Goal: Task Accomplishment & Management: Use online tool/utility

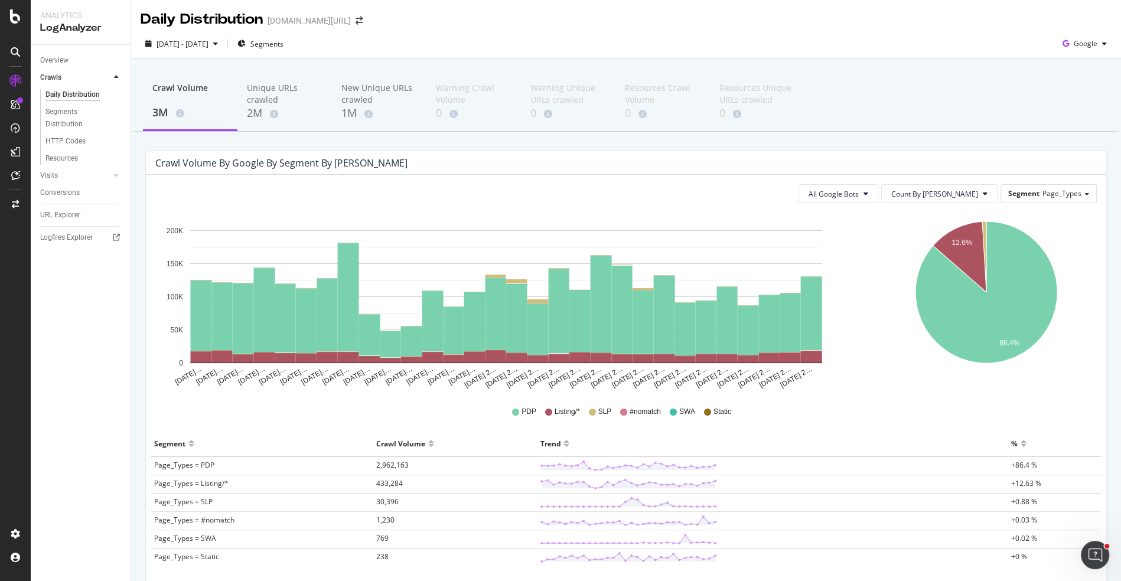
click at [480, 146] on div "Crawl Volume 3M Unique URLs crawled 2M New Unique URLs crawled 1M Warning Crawl…" at bounding box center [626, 359] width 990 height 603
click at [356, 19] on icon "arrow-right-arrow-left" at bounding box center [359, 21] width 7 height 8
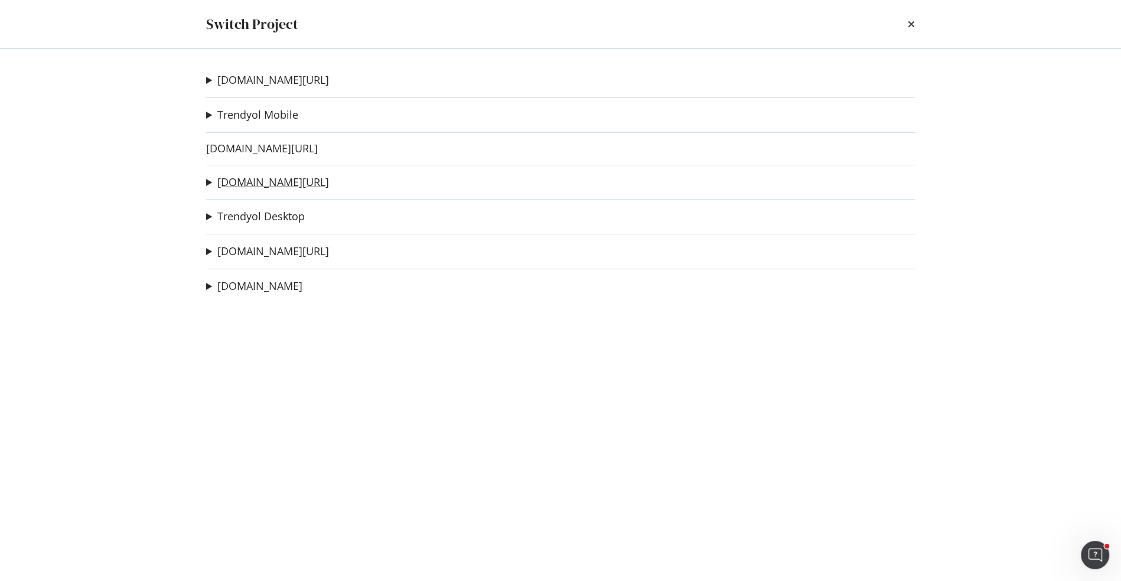
click at [273, 184] on link "[DOMAIN_NAME][URL]" at bounding box center [273, 182] width 112 height 12
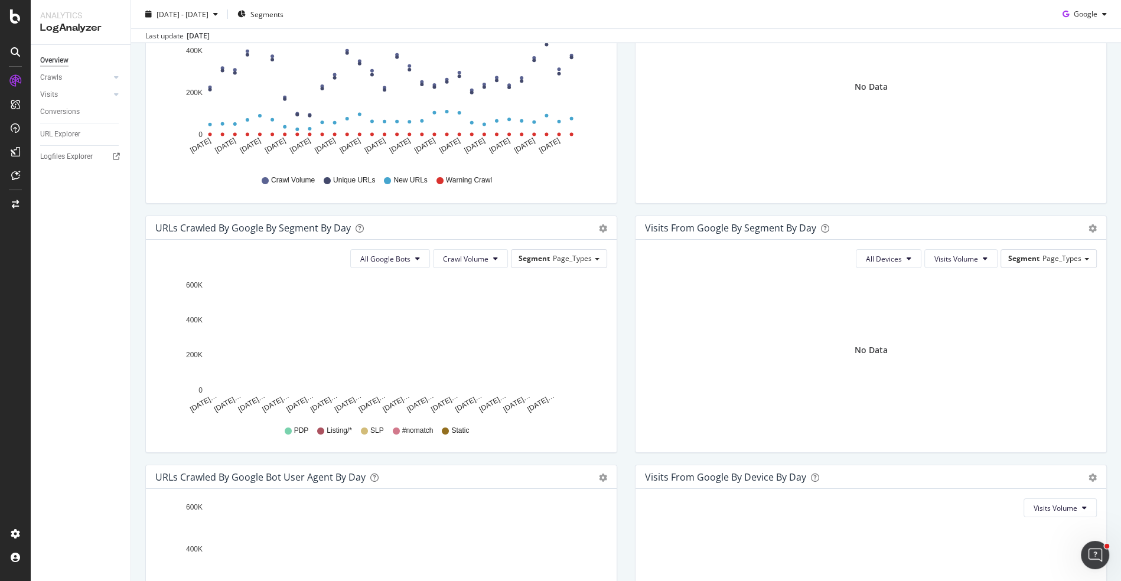
scroll to position [168, 0]
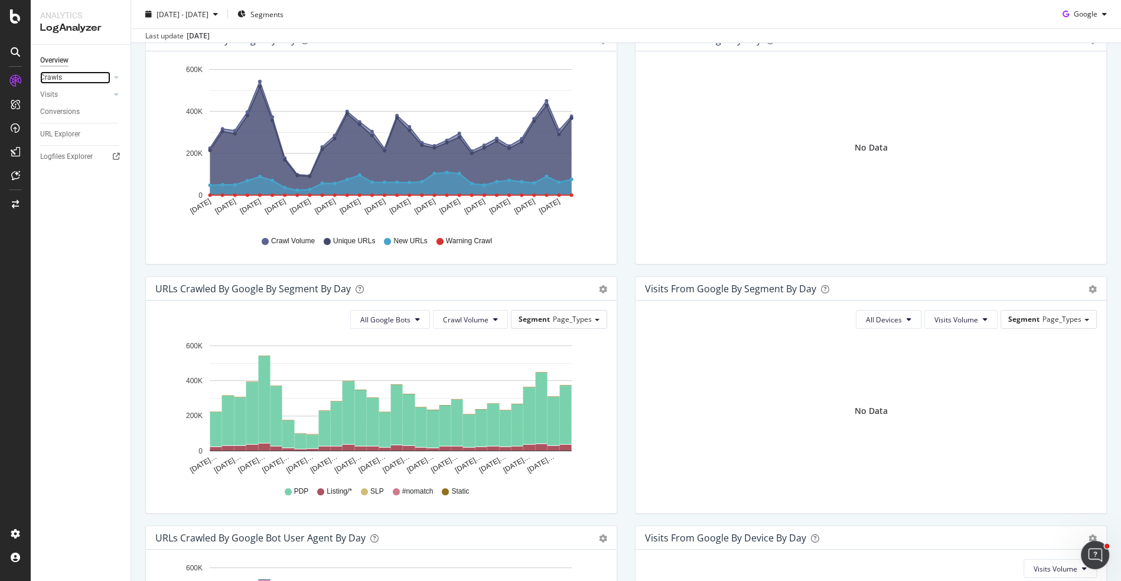
click at [62, 80] on link "Crawls" at bounding box center [75, 77] width 70 height 12
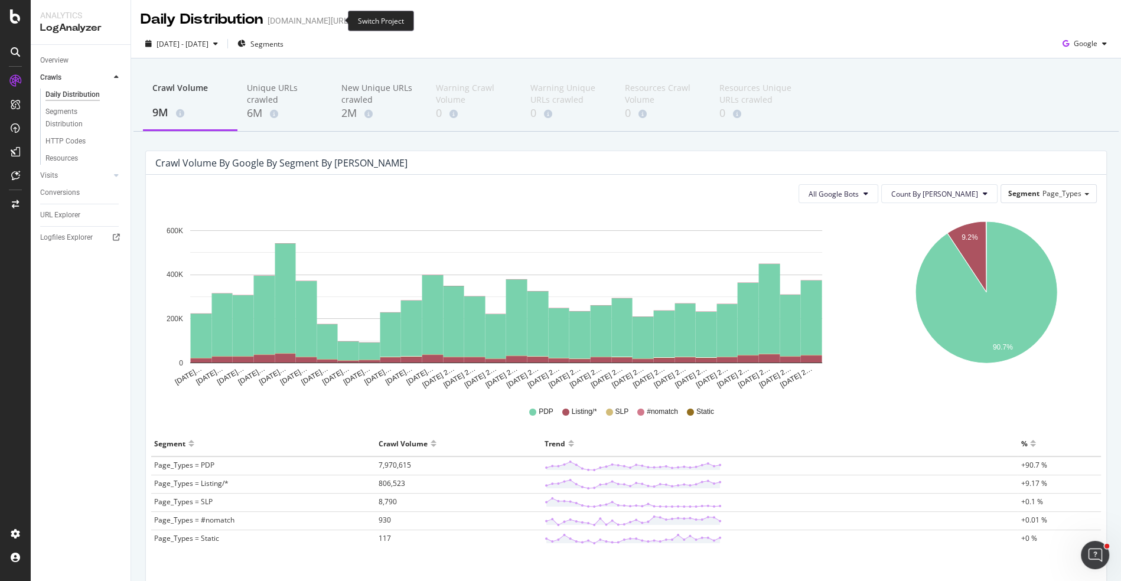
click at [356, 18] on icon "arrow-right-arrow-left" at bounding box center [359, 21] width 7 height 8
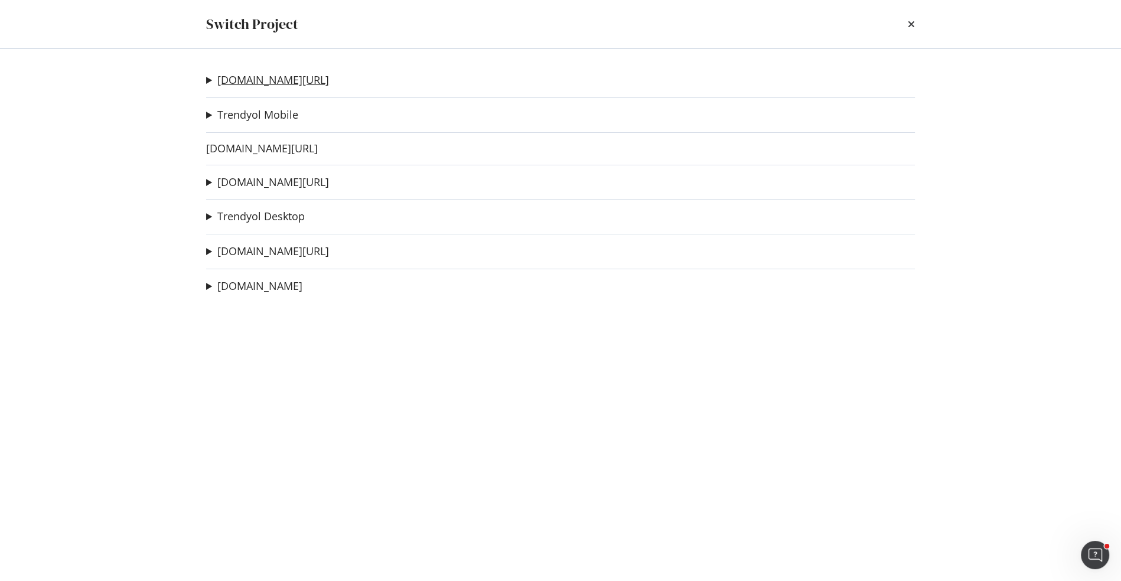
click at [264, 74] on link "trendyol.com/en" at bounding box center [273, 80] width 112 height 12
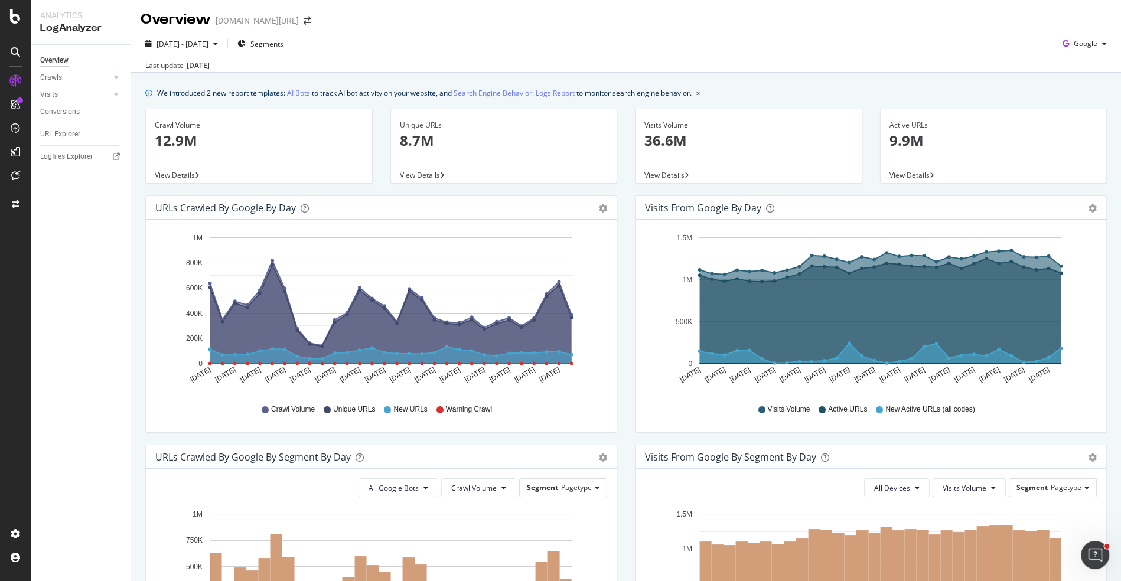
click at [51, 85] on div "Crawls" at bounding box center [85, 77] width 90 height 17
click at [51, 79] on div "Crawls" at bounding box center [51, 77] width 22 height 12
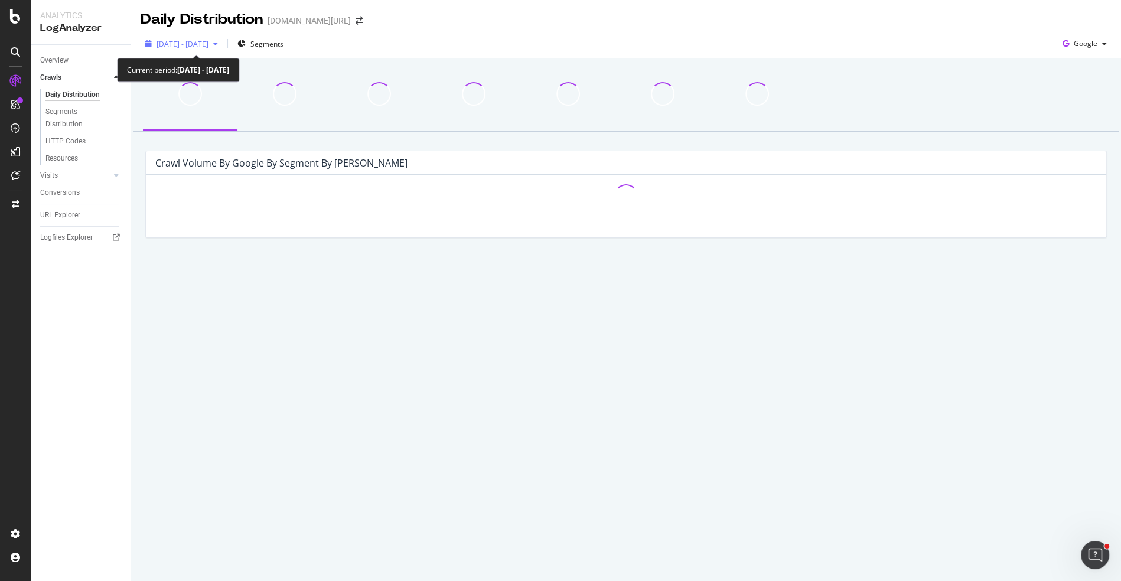
click at [195, 45] on span "2025 Jul. 19th - Aug. 17th" at bounding box center [182, 44] width 52 height 10
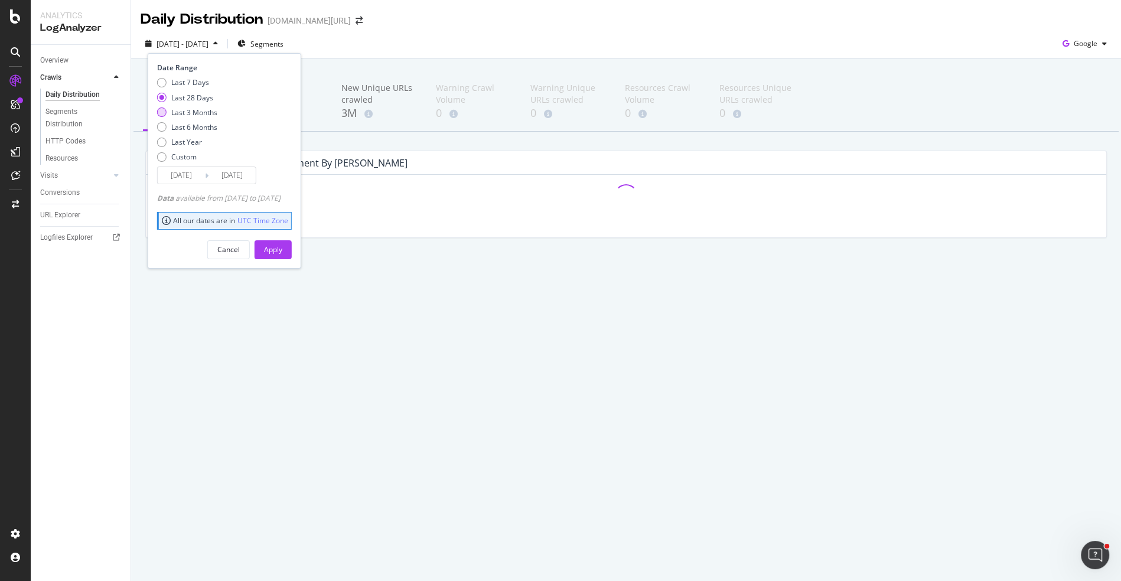
click at [195, 110] on div "Last 3 Months" at bounding box center [194, 112] width 46 height 10
type input "2025/05/18"
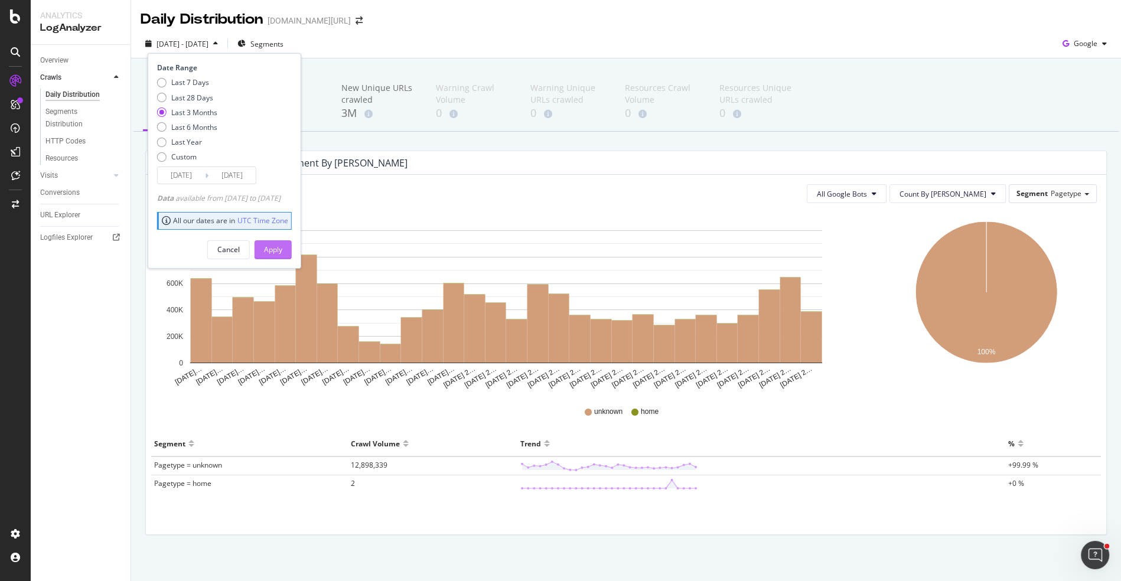
click at [282, 241] on div "Apply" at bounding box center [273, 250] width 18 height 18
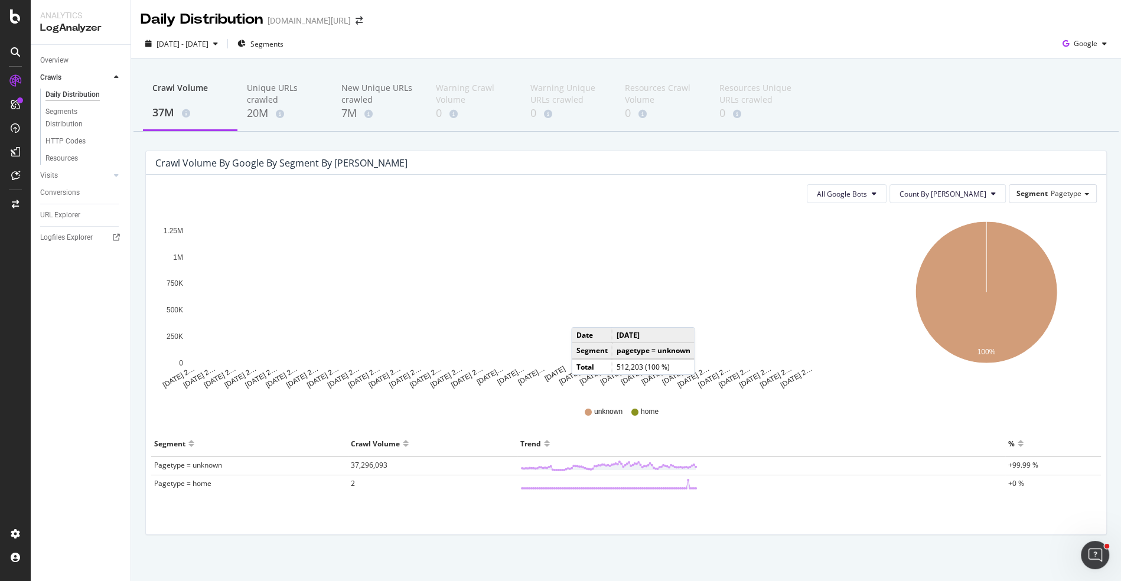
scroll to position [5, 0]
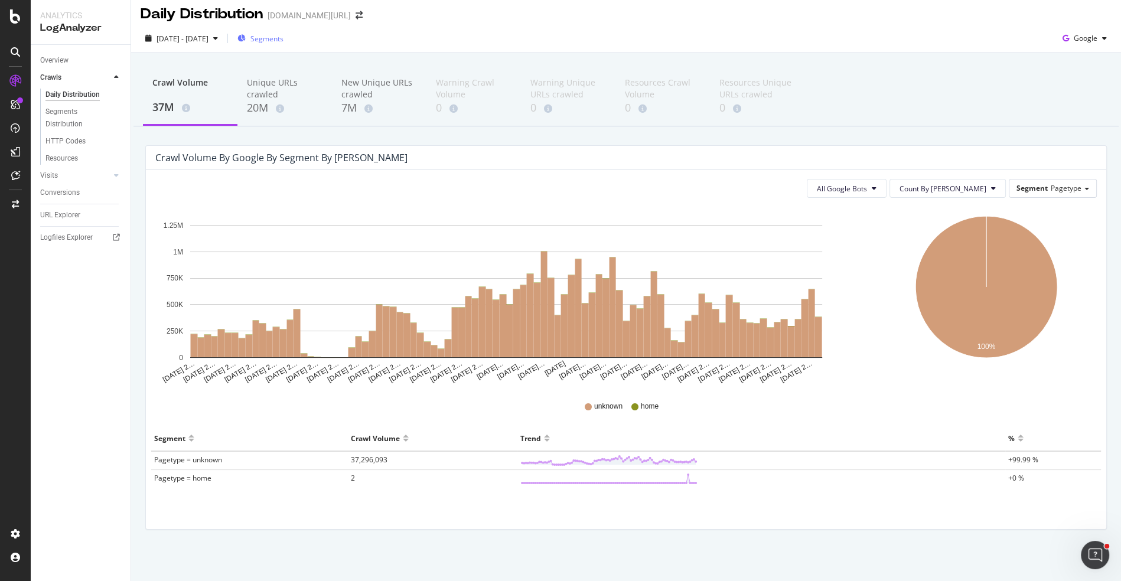
click at [283, 38] on span "Segments" at bounding box center [266, 39] width 33 height 10
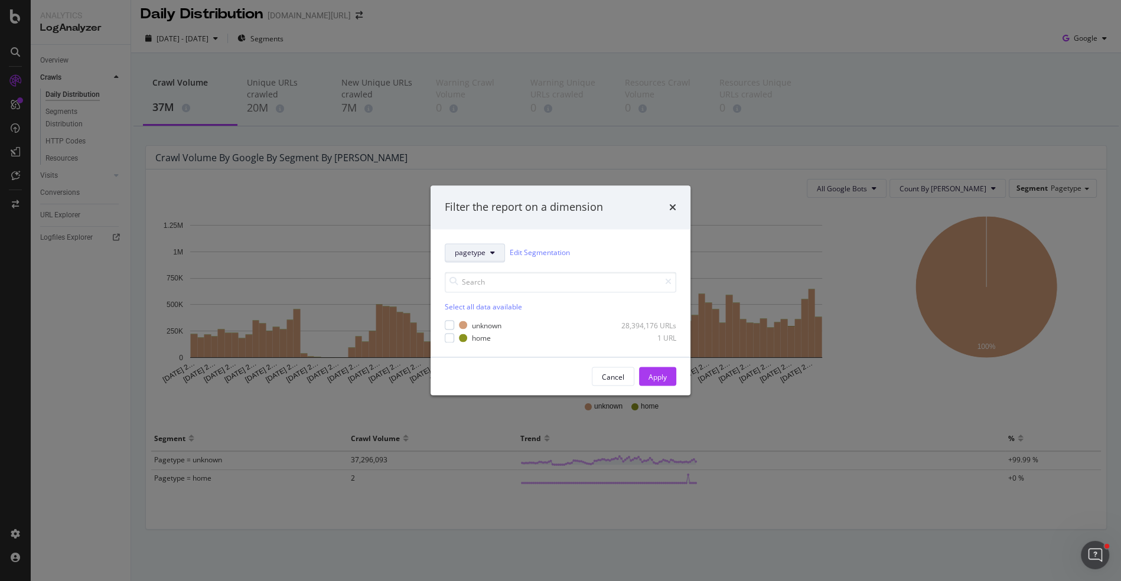
click at [475, 256] on span "pagetype" at bounding box center [470, 253] width 31 height 10
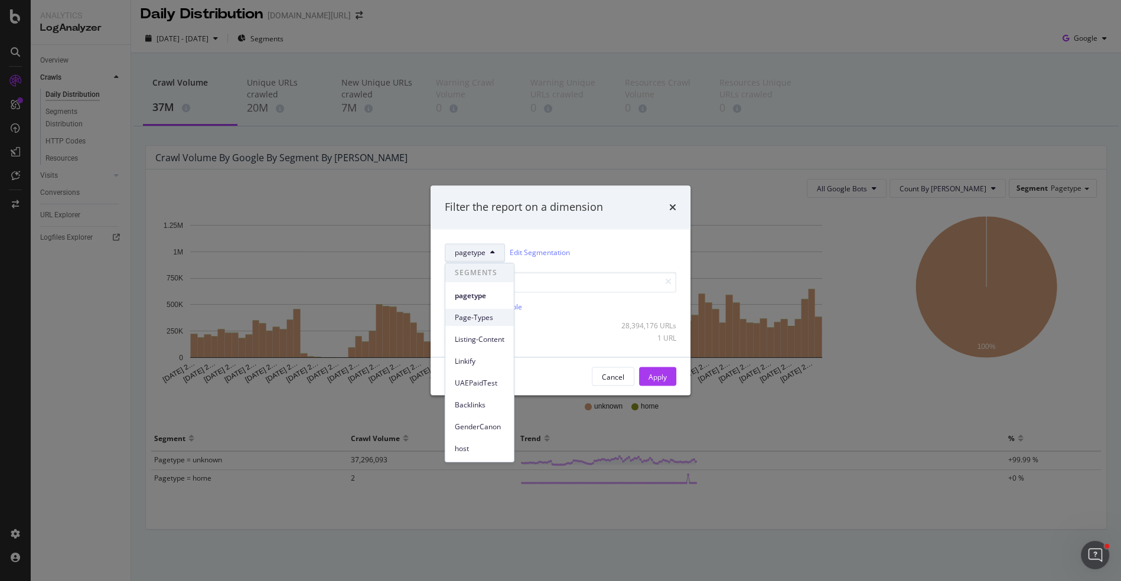
click at [482, 314] on span "Page-Types" at bounding box center [480, 317] width 50 height 11
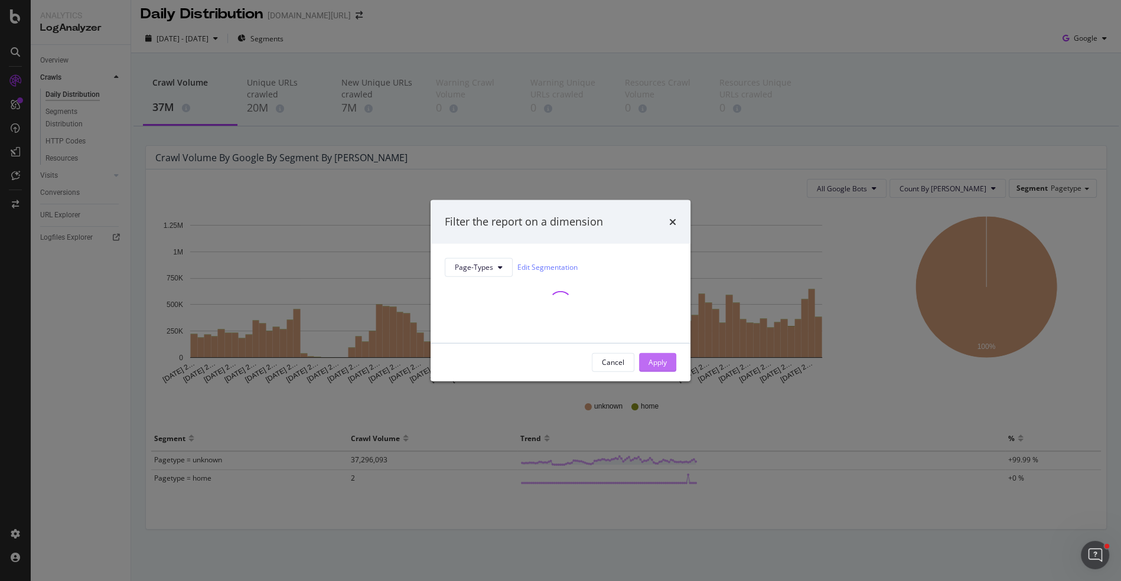
click at [661, 369] on div "Apply" at bounding box center [657, 362] width 18 height 18
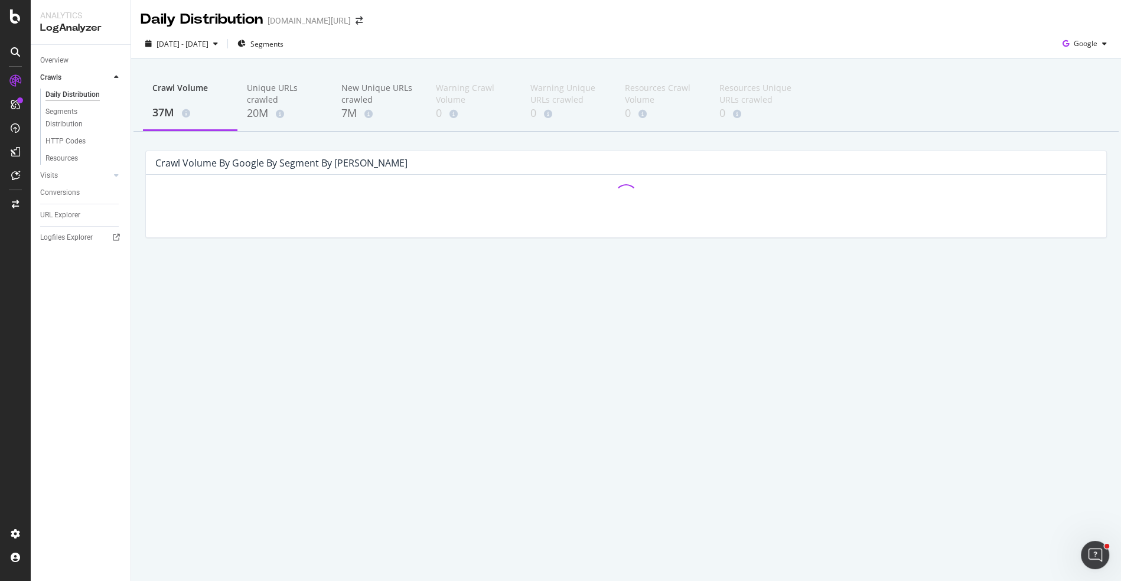
scroll to position [0, 0]
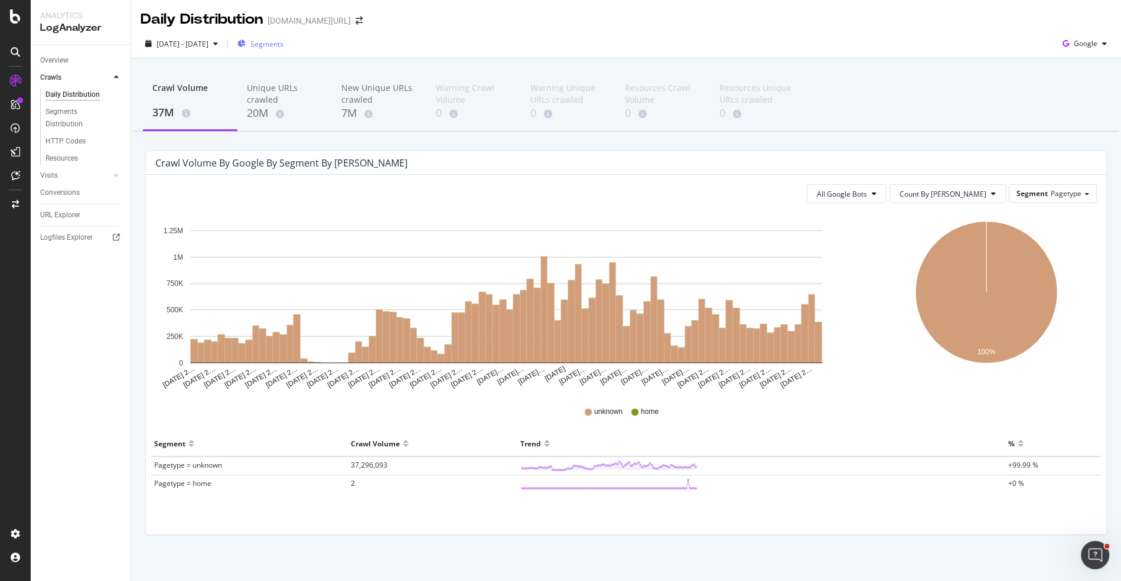
click at [283, 47] on span "Segments" at bounding box center [266, 44] width 33 height 10
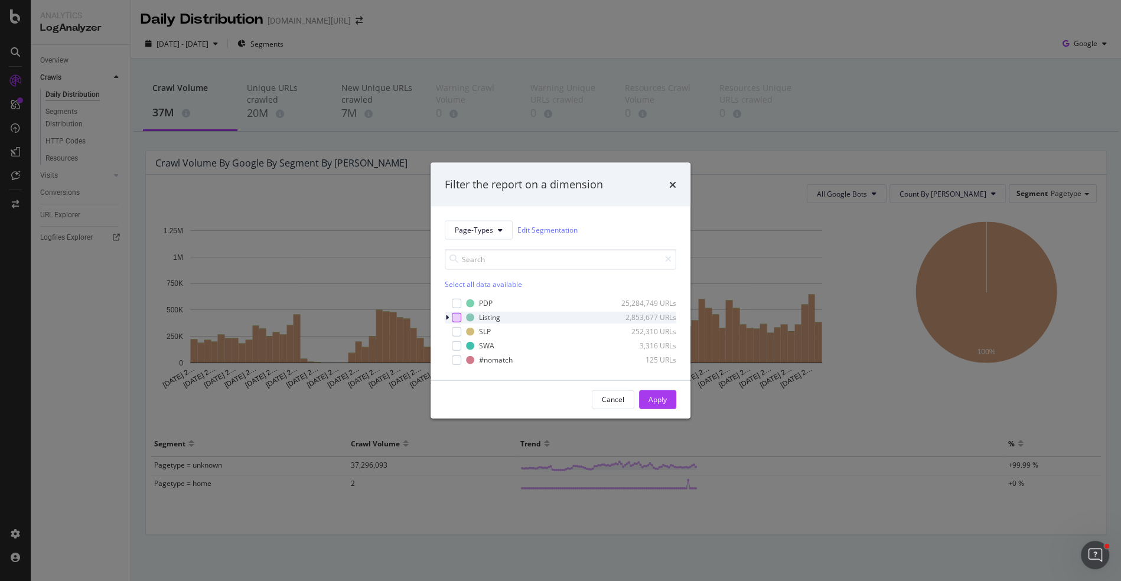
click at [459, 319] on div "modal" at bounding box center [456, 316] width 9 height 9
click at [651, 394] on div "Apply" at bounding box center [657, 399] width 18 height 10
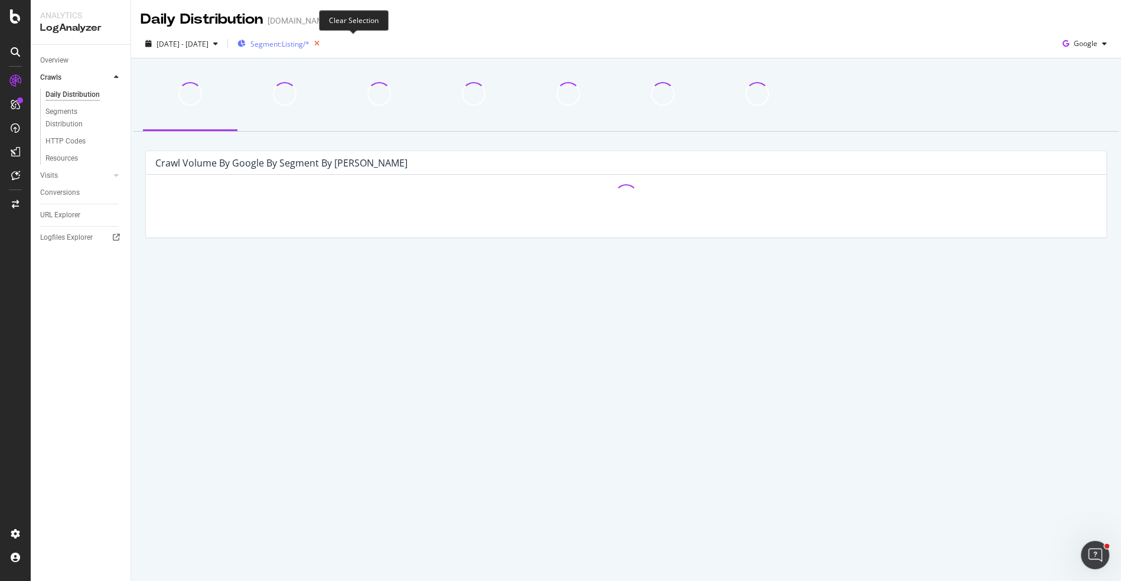
click at [324, 43] on icon "button" at bounding box center [316, 43] width 15 height 17
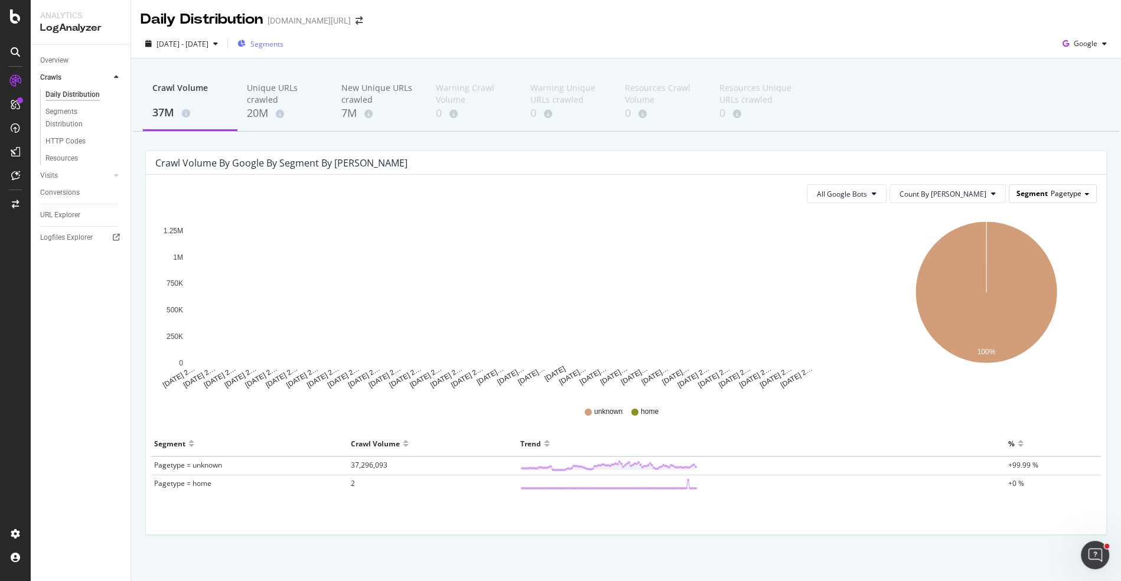
click at [1055, 191] on span "Pagetype" at bounding box center [1066, 193] width 31 height 10
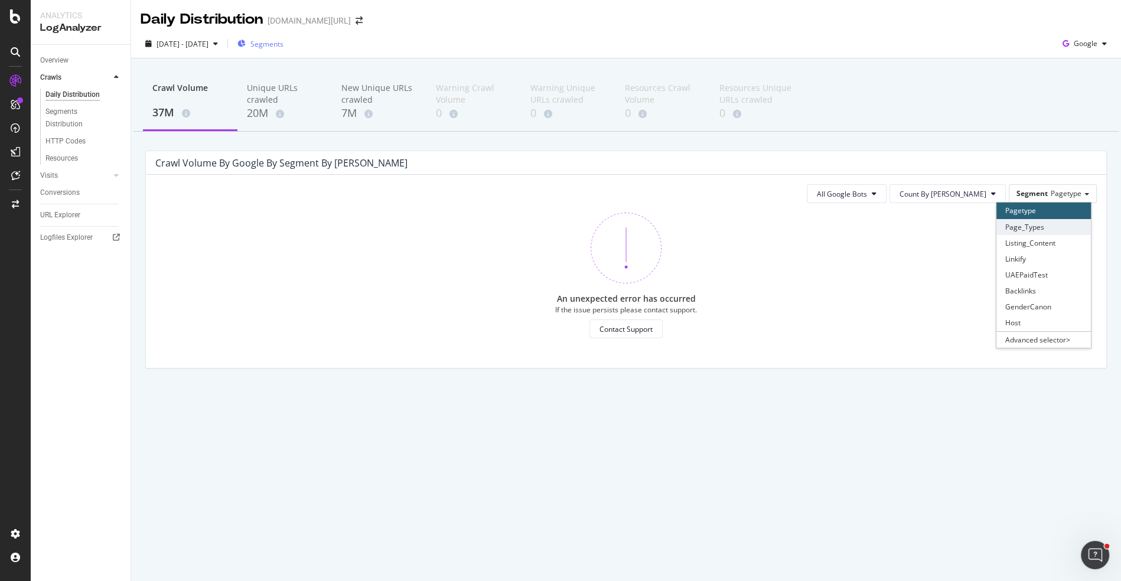
click at [1041, 227] on div "Page_Types" at bounding box center [1043, 227] width 94 height 16
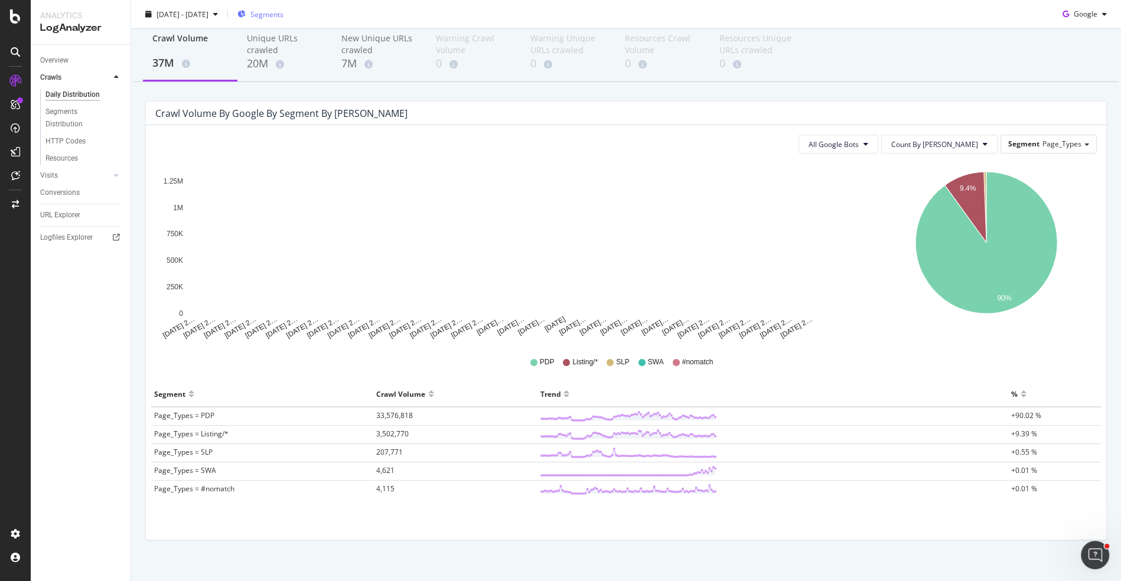
scroll to position [60, 0]
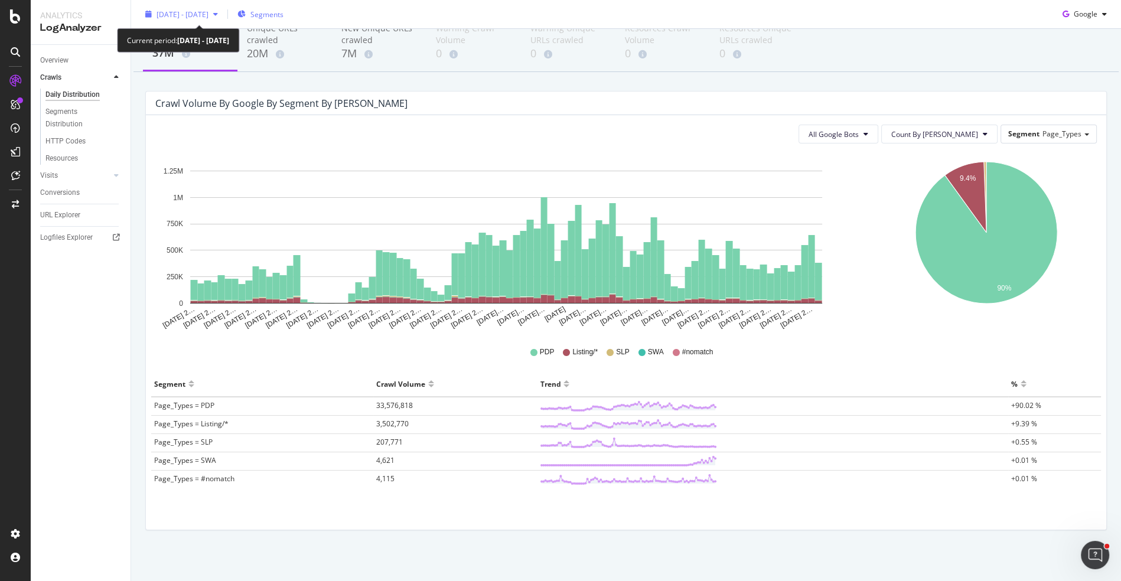
click at [204, 6] on div "2025 May. 18th - Aug. 17th" at bounding box center [182, 14] width 82 height 18
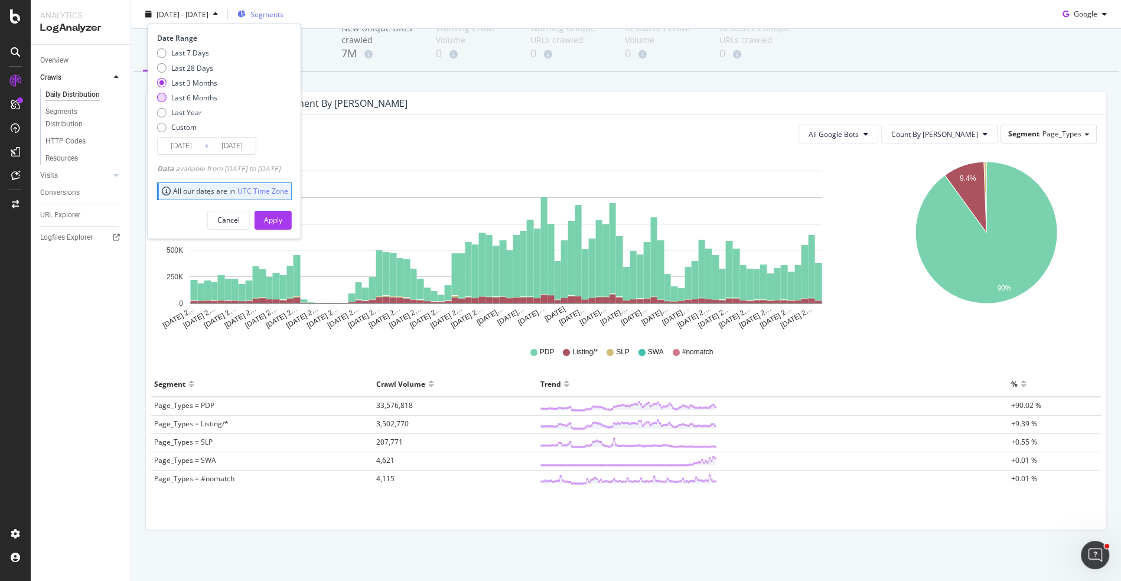
click at [203, 99] on div "Last 6 Months" at bounding box center [194, 98] width 46 height 10
type input "2025/02/18"
click at [282, 211] on div "Apply" at bounding box center [273, 220] width 18 height 18
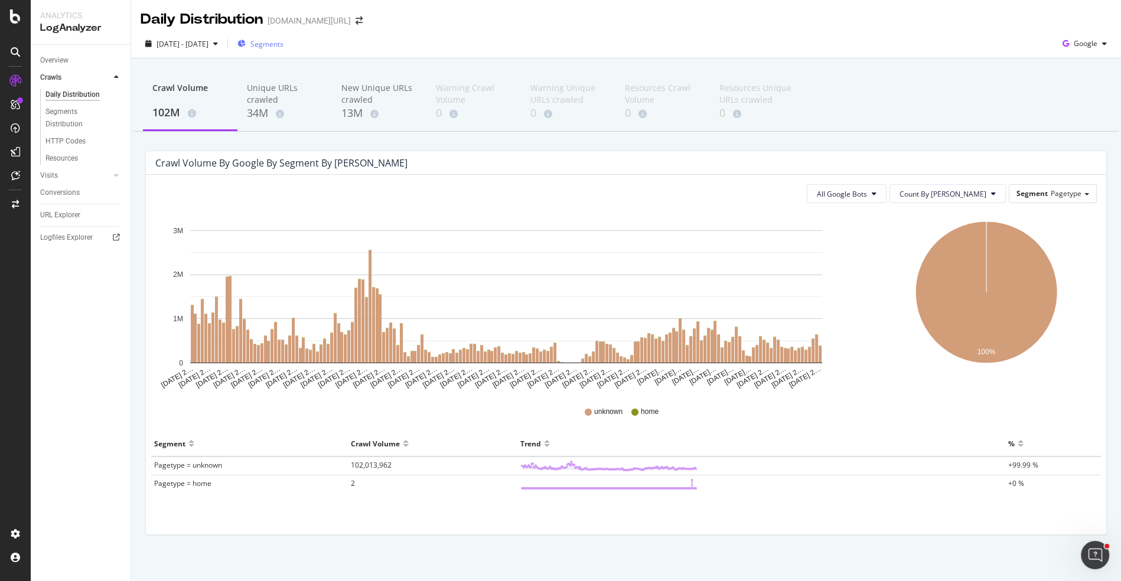
click at [1071, 180] on div "All Google Bots Count By Day Segment Pagetype Hold CMD (⌘) while clicking to fi…" at bounding box center [626, 355] width 960 height 360
click at [1059, 198] on div "Segment Pagetype" at bounding box center [1052, 193] width 87 height 17
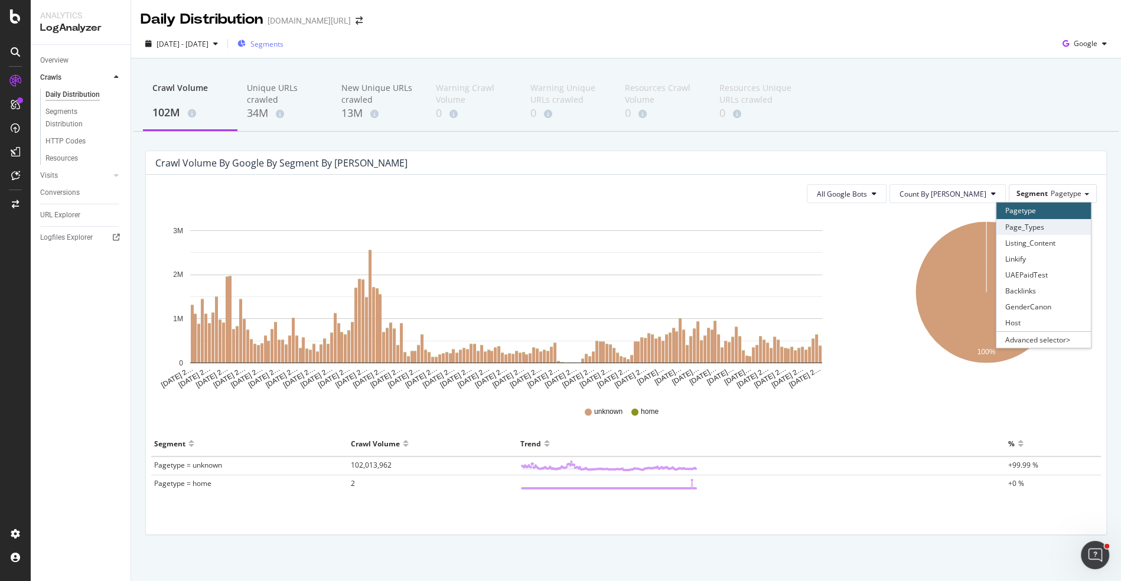
click at [1038, 229] on div "Page_Types" at bounding box center [1043, 227] width 94 height 16
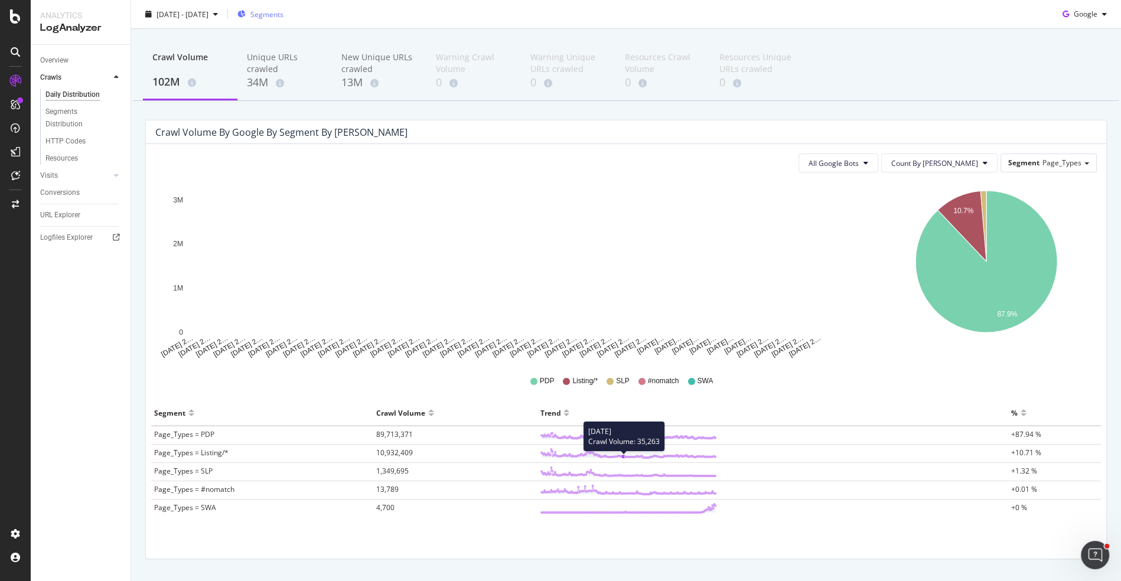
scroll to position [34, 0]
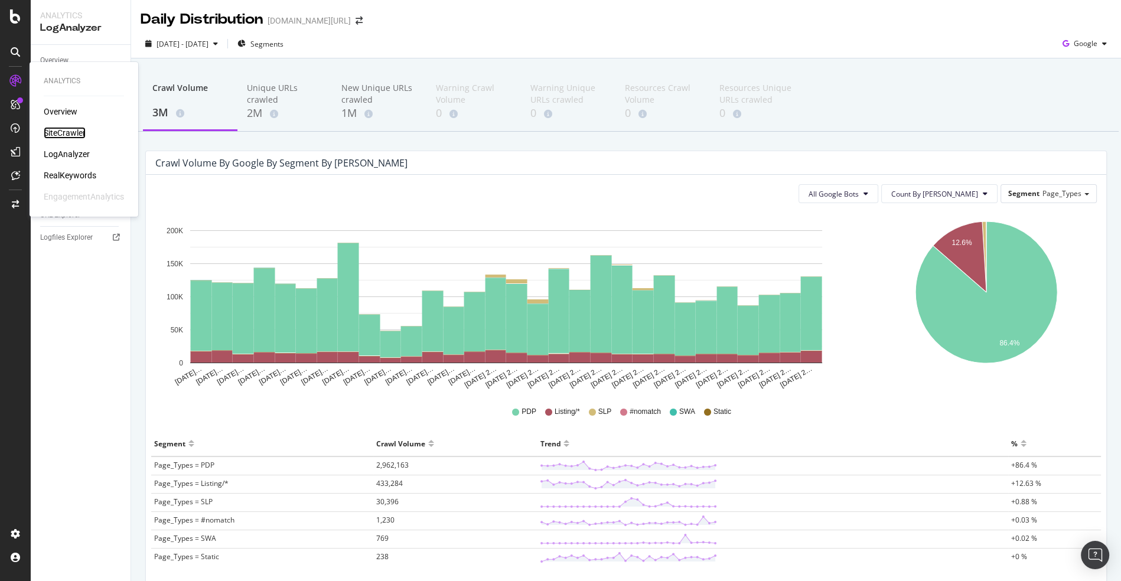
click at [71, 127] on div "SiteCrawler" at bounding box center [65, 133] width 42 height 12
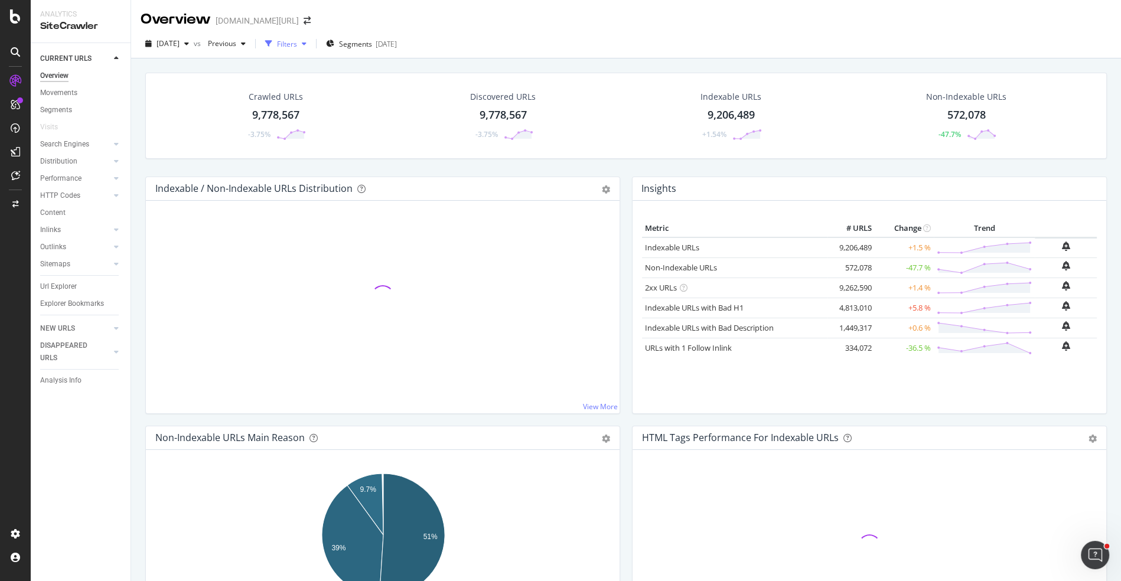
click at [311, 53] on button "Filters" at bounding box center [285, 43] width 51 height 19
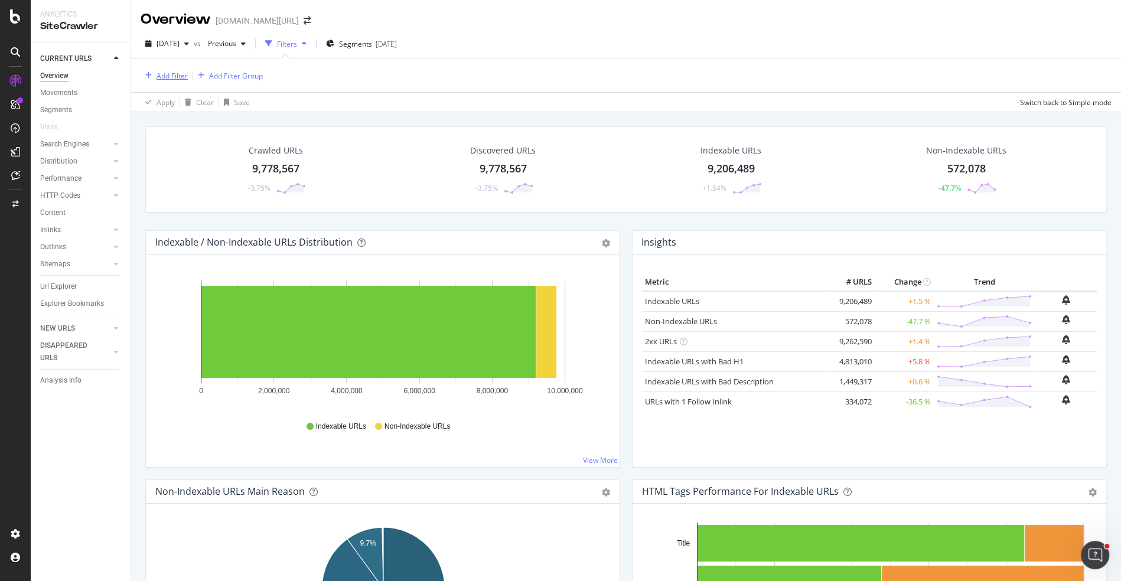
click at [167, 76] on div "Add Filter" at bounding box center [171, 76] width 31 height 10
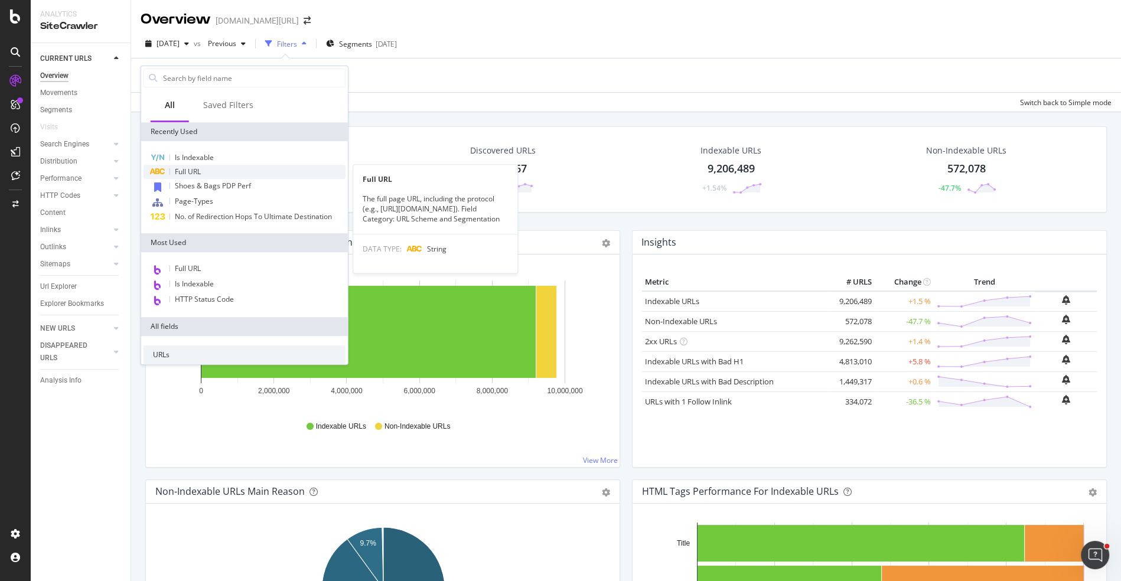
click at [223, 167] on div "Full URL" at bounding box center [245, 172] width 202 height 14
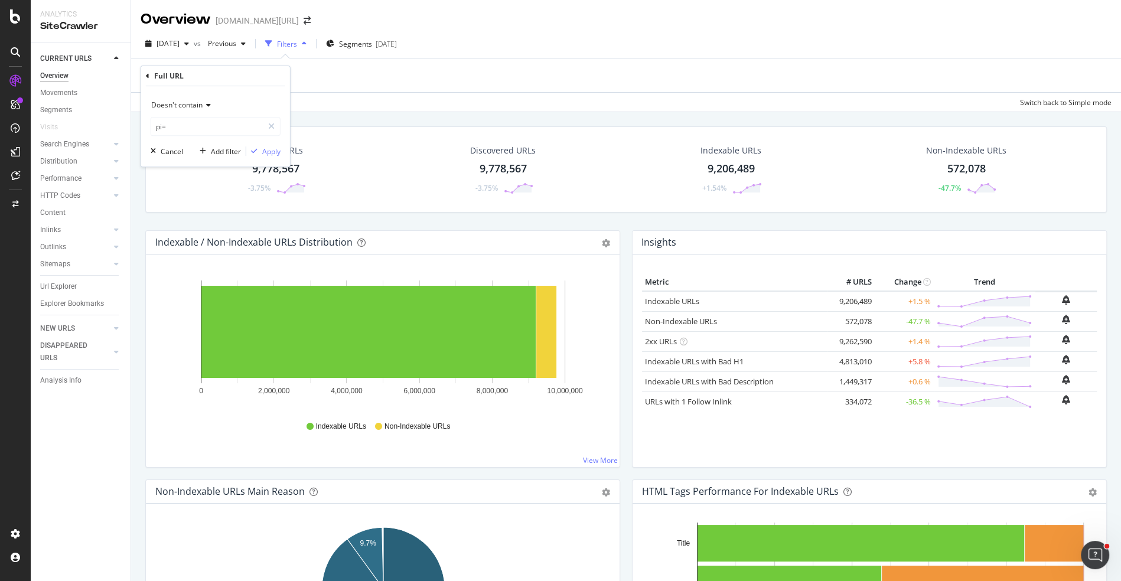
click at [178, 110] on div "Doesn't contain" at bounding box center [216, 105] width 130 height 19
click at [204, 225] on div "Contains" at bounding box center [217, 221] width 126 height 15
click at [203, 131] on input "pi=" at bounding box center [207, 126] width 112 height 19
type input "-p-"
click at [274, 145] on button "Apply" at bounding box center [263, 151] width 34 height 12
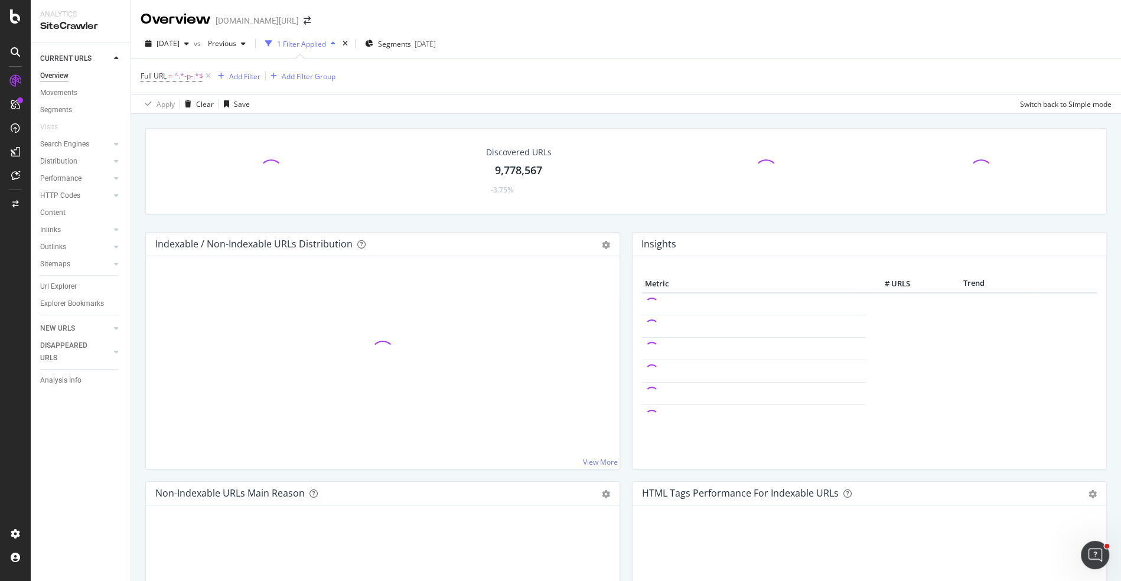
click at [274, 149] on div "Discovered URLs 9,778,567 -3.75%" at bounding box center [625, 171] width 961 height 86
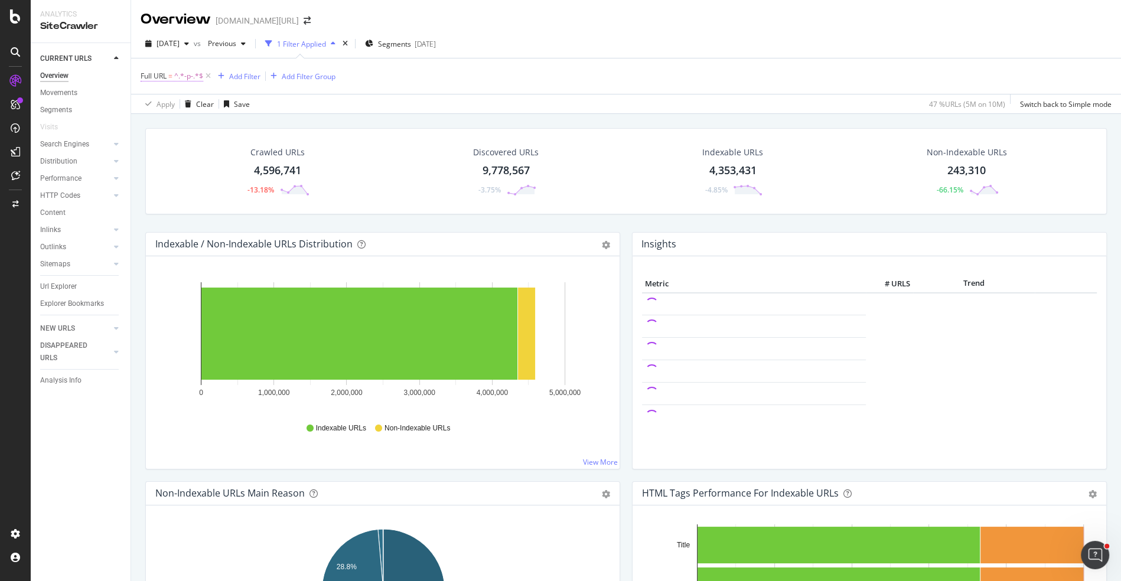
click at [178, 74] on span "^.*-p-.*$" at bounding box center [188, 76] width 29 height 17
click at [170, 106] on span "Contains" at bounding box center [165, 103] width 29 height 10
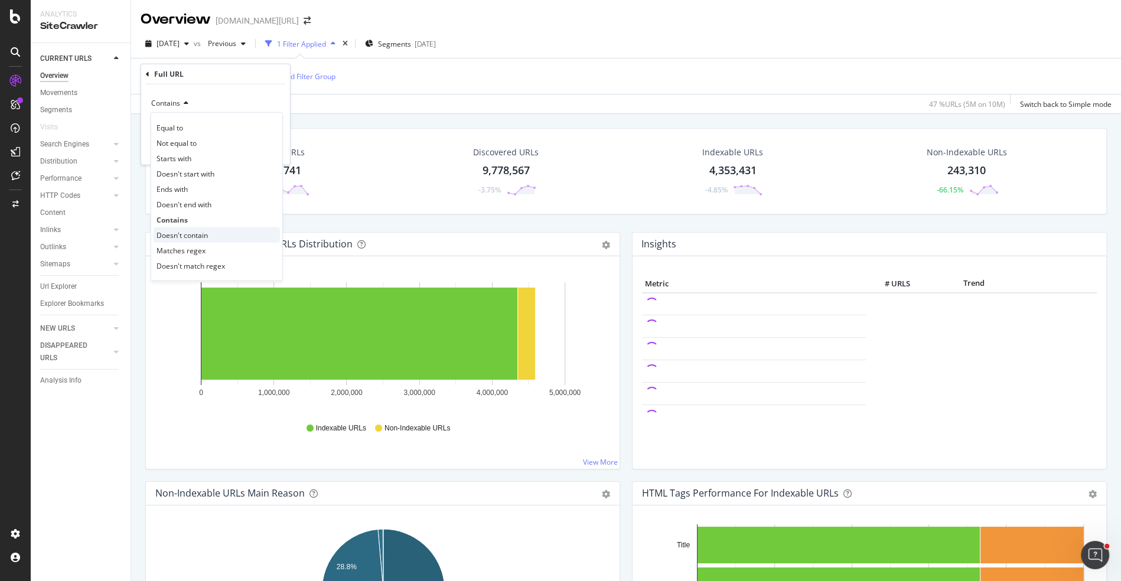
click at [213, 233] on div "Doesn't contain" at bounding box center [217, 234] width 126 height 15
click at [199, 107] on div "Doesn't contain" at bounding box center [216, 103] width 130 height 19
click at [199, 213] on div "Contains" at bounding box center [217, 219] width 126 height 15
click at [199, 134] on div "Contains -p- Cancel Add filter Apply" at bounding box center [215, 124] width 149 height 80
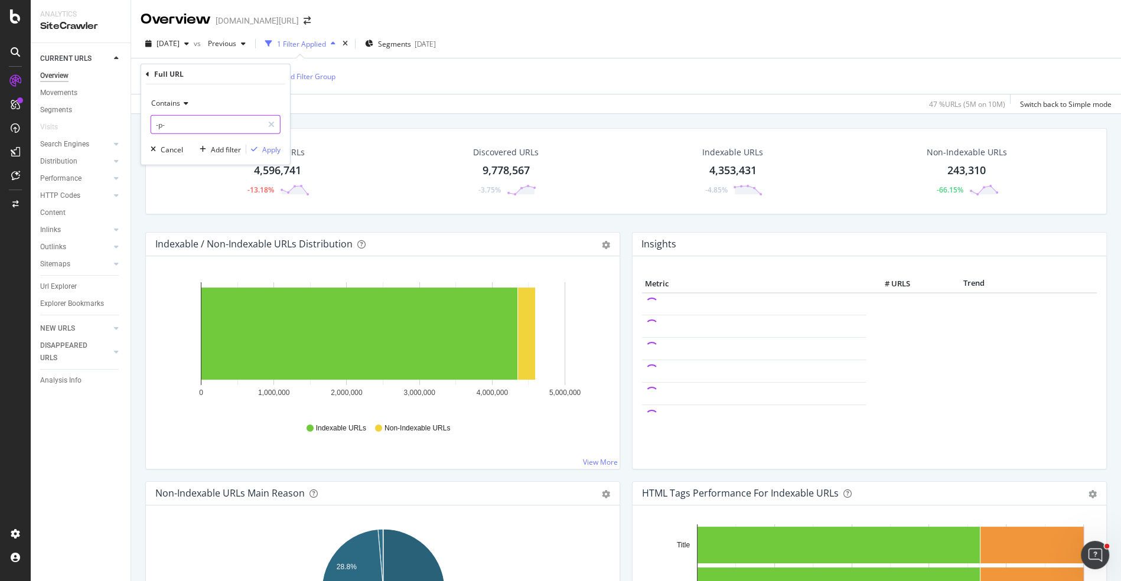
click at [191, 125] on input "-p-" at bounding box center [207, 124] width 112 height 19
type input "-x-"
click at [262, 149] on div "button" at bounding box center [254, 149] width 16 height 7
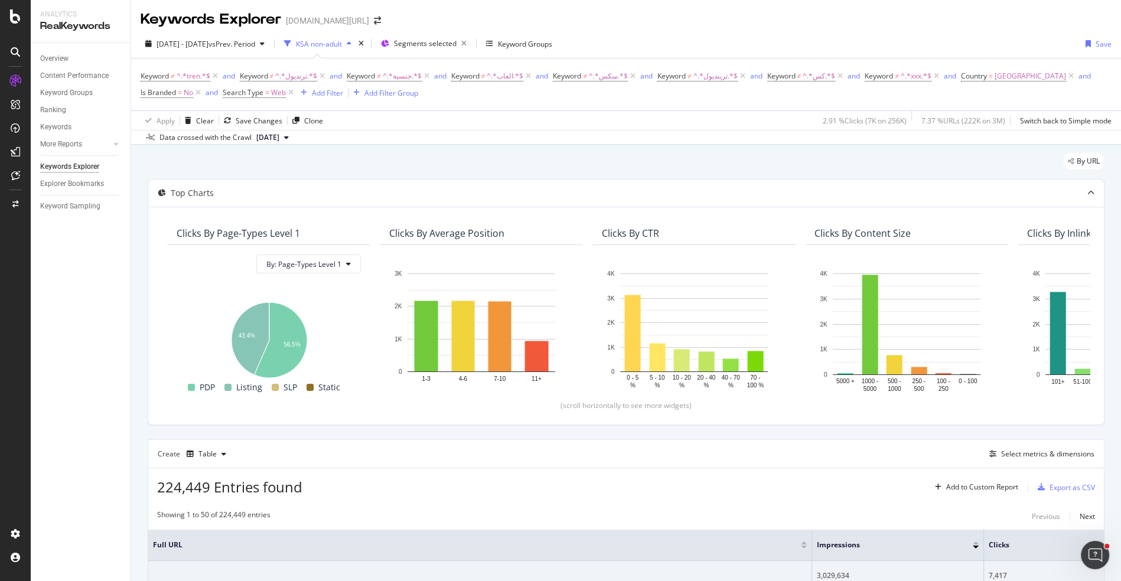
scroll to position [156, 0]
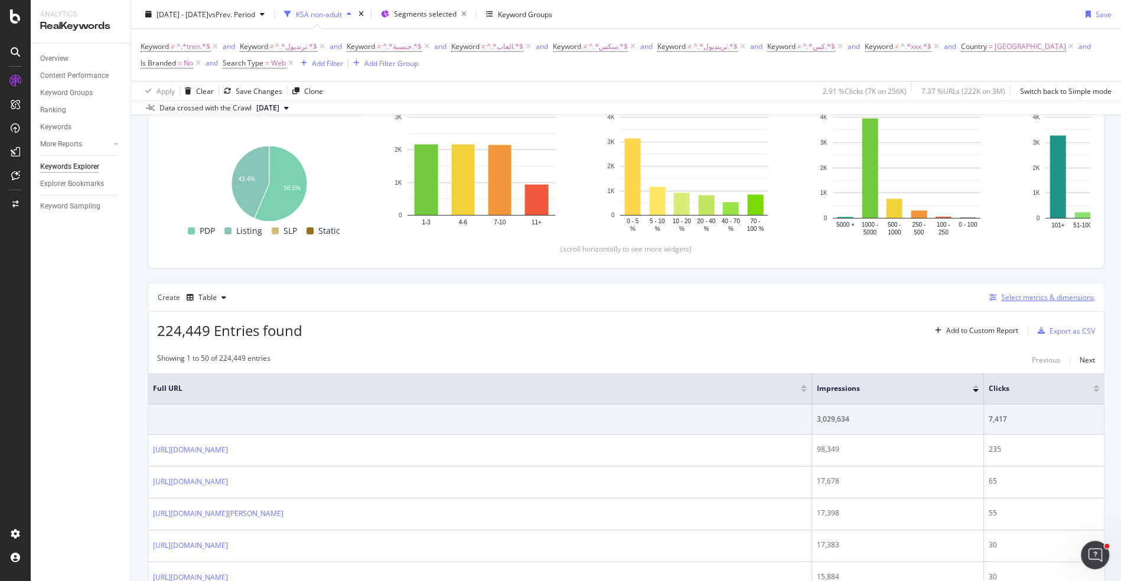
click at [1023, 292] on div "Select metrics & dimensions" at bounding box center [1047, 297] width 93 height 10
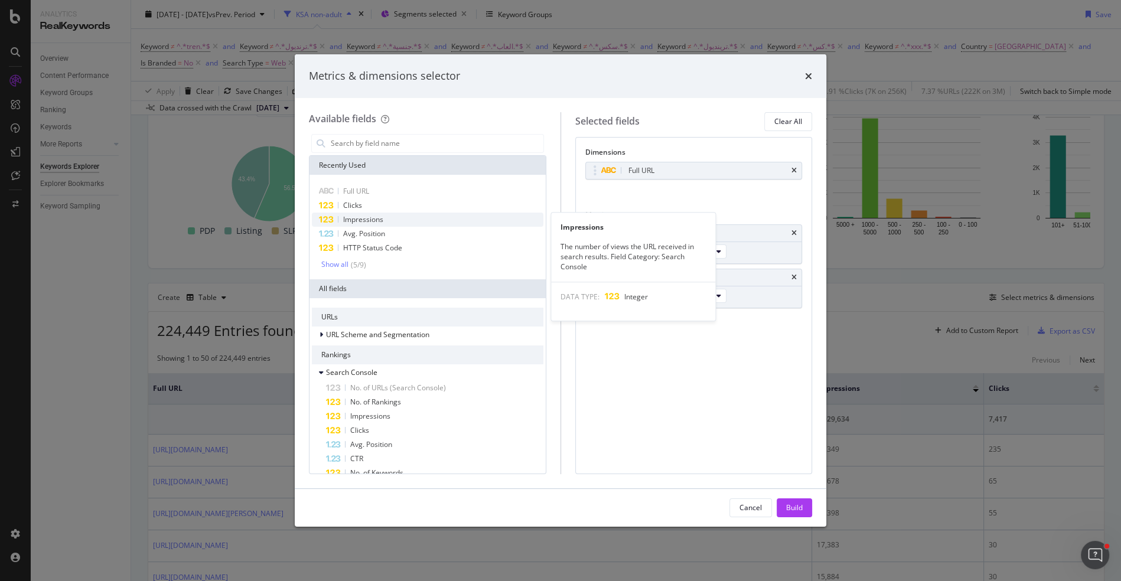
click at [406, 217] on div "Impressions" at bounding box center [427, 220] width 231 height 14
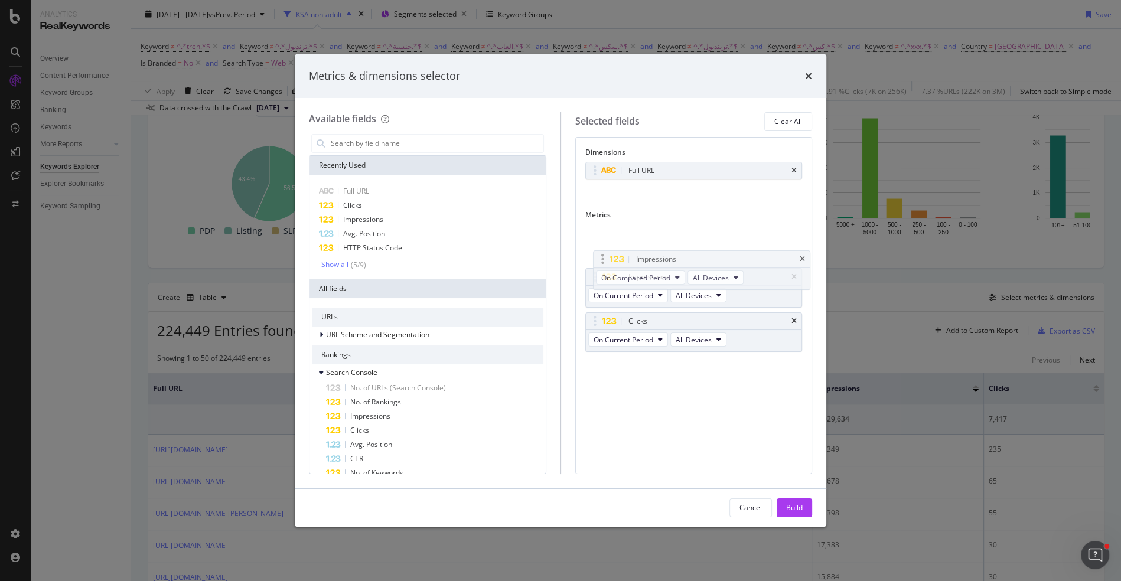
drag, startPoint x: 595, startPoint y: 321, endPoint x: 603, endPoint y: 262, distance: 59.0
click at [604, 260] on body "Analytics RealKeywords Overview Content Performance Keyword Groups Ranking Keyw…" at bounding box center [560, 290] width 1121 height 581
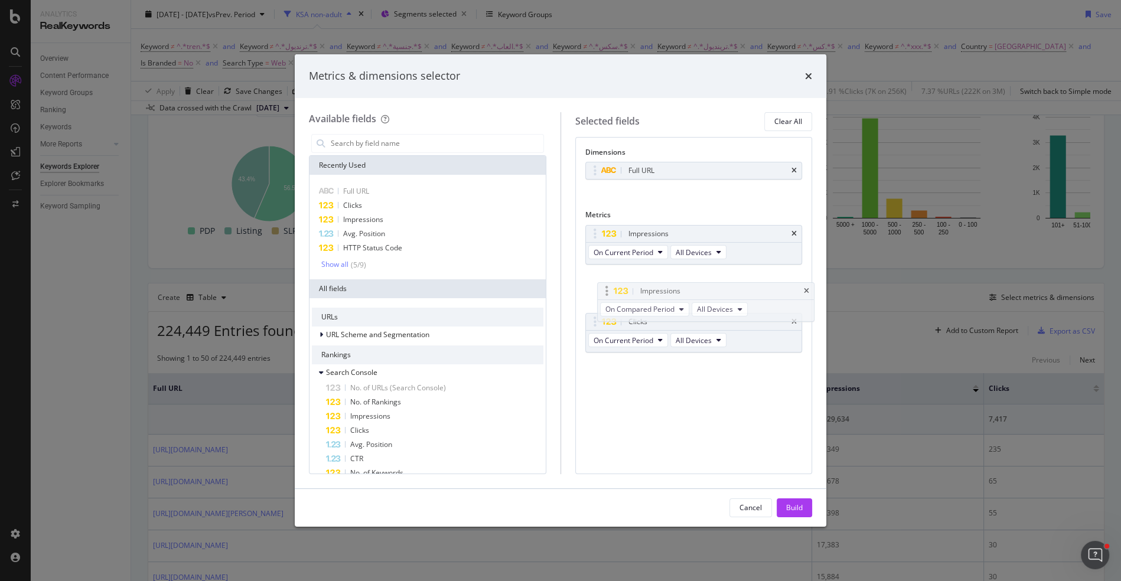
drag, startPoint x: 593, startPoint y: 234, endPoint x: 605, endPoint y: 292, distance: 59.2
click at [653, 296] on span "On Compared Period" at bounding box center [628, 296] width 69 height 10
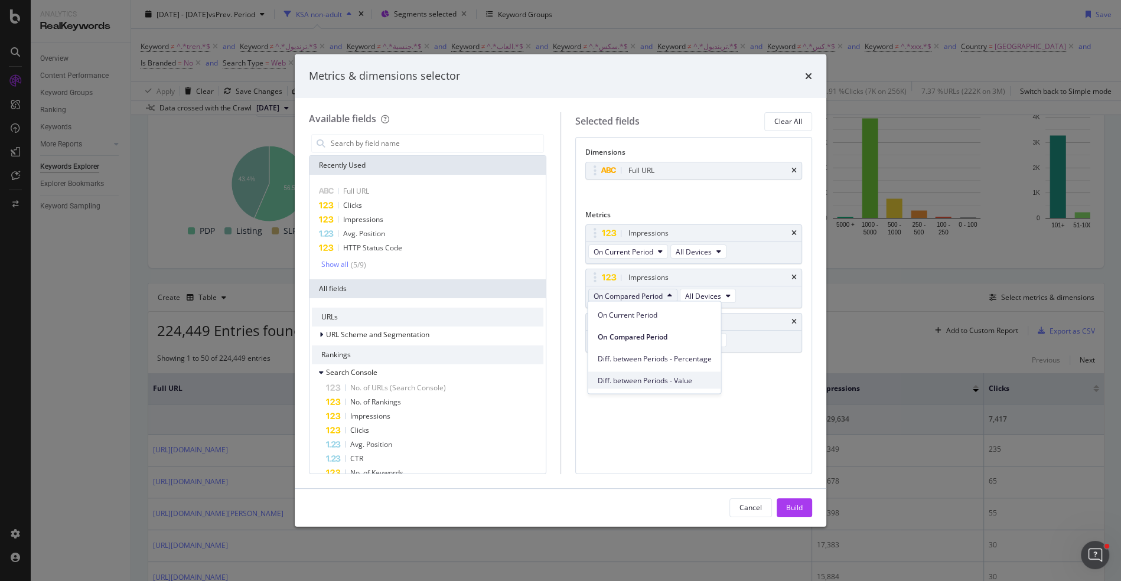
click at [652, 379] on span "Diff. between Periods - Value" at bounding box center [654, 380] width 114 height 11
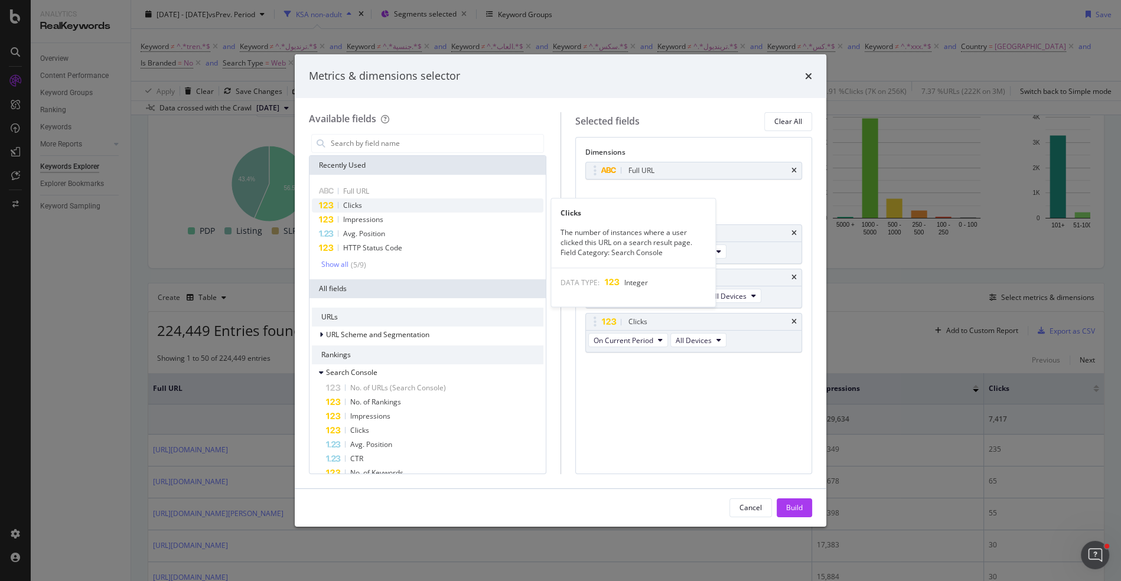
click at [363, 207] on div "Clicks" at bounding box center [427, 205] width 231 height 14
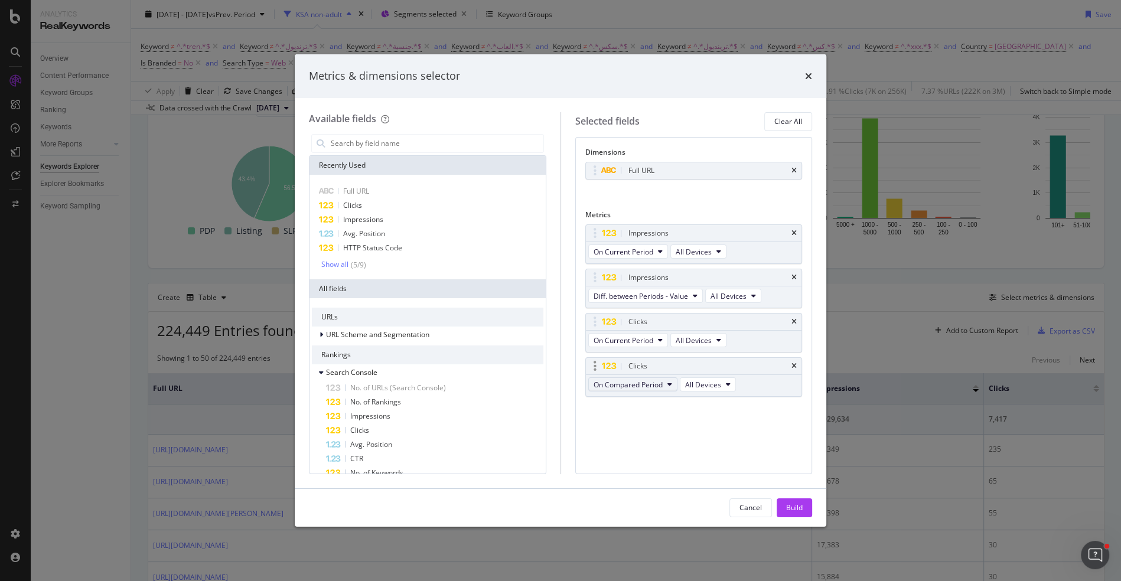
click at [623, 382] on span "On Compared Period" at bounding box center [628, 385] width 69 height 10
click at [653, 466] on span "Diff. between Periods - Value" at bounding box center [654, 467] width 114 height 11
click at [796, 502] on div "Build" at bounding box center [794, 508] width 17 height 18
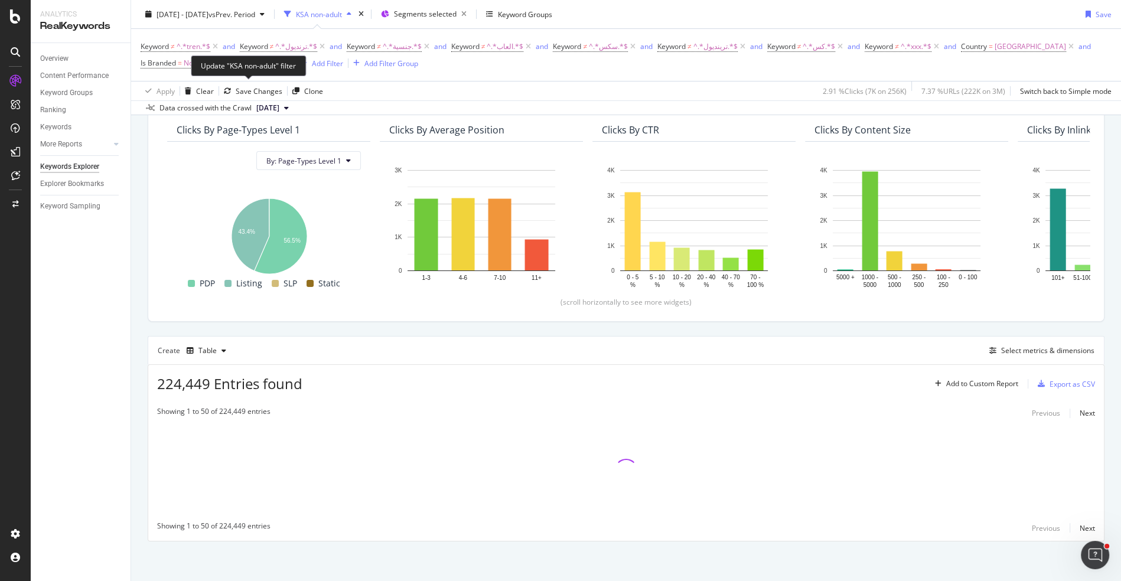
click at [265, 66] on div "Update "KSA non-adult" filter" at bounding box center [248, 66] width 115 height 21
click at [258, 64] on span "Search Type" at bounding box center [243, 63] width 41 height 10
click at [257, 93] on span "Equal to" at bounding box center [247, 90] width 27 height 10
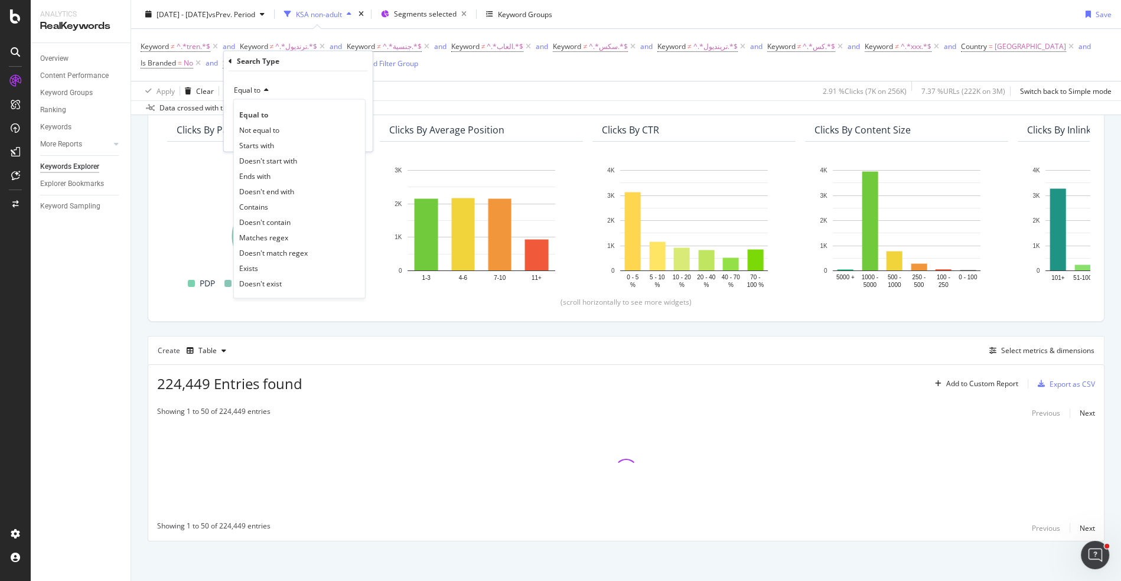
click at [257, 89] on span "Equal to" at bounding box center [247, 90] width 27 height 10
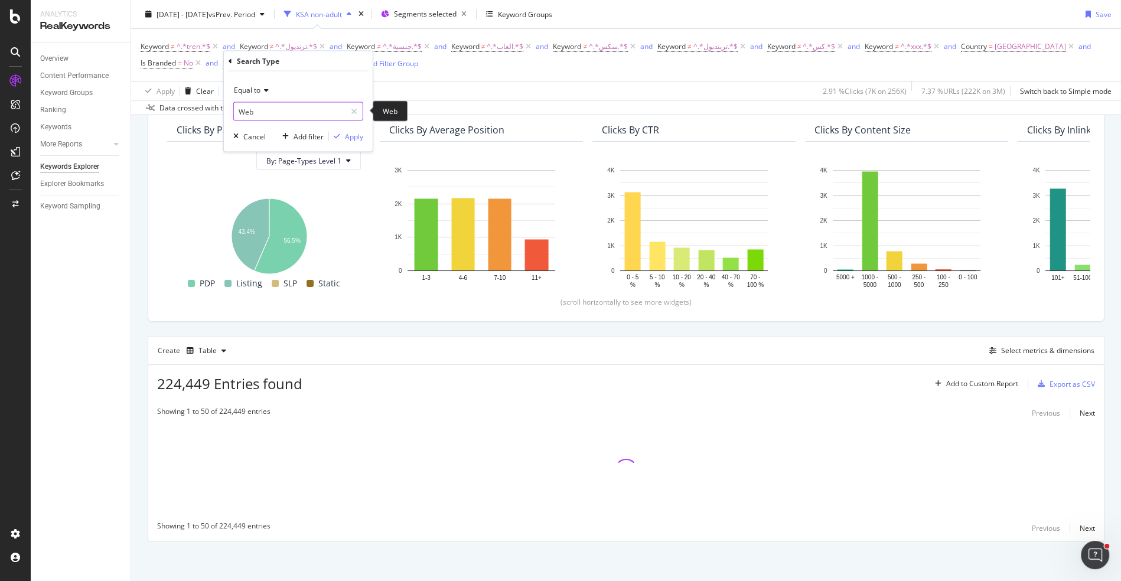
click at [257, 105] on input "Web" at bounding box center [290, 111] width 112 height 19
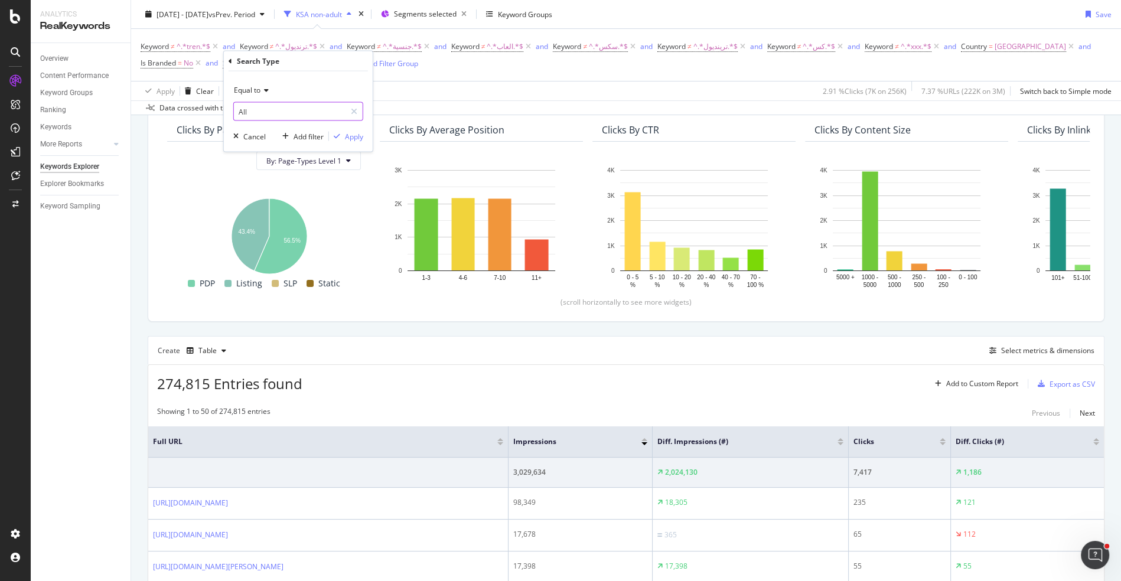
type input "All"
click at [231, 58] on icon at bounding box center [231, 60] width 4 height 7
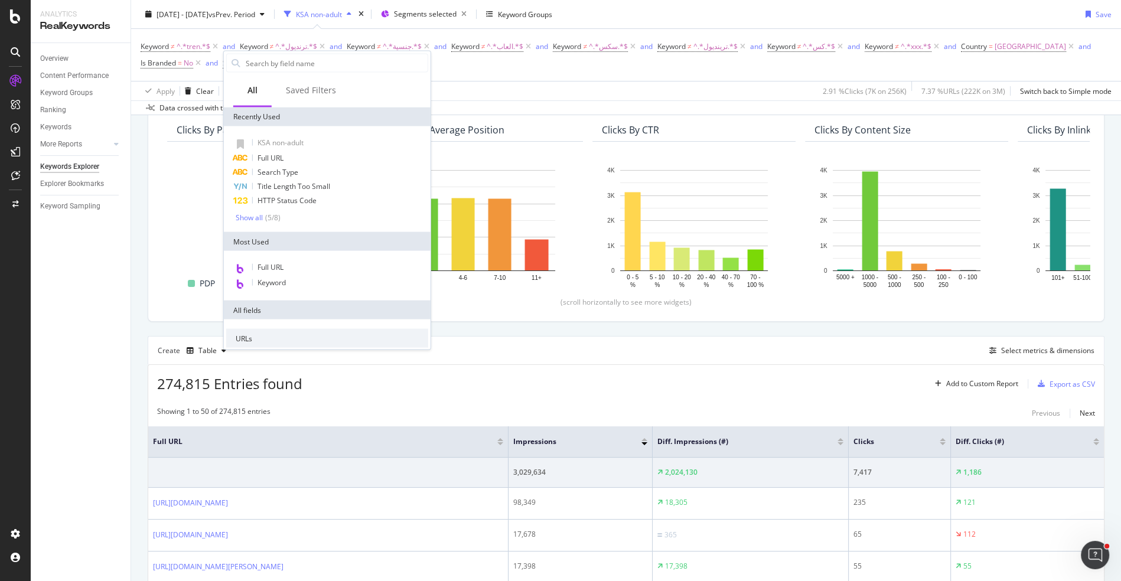
click at [459, 406] on div "Showing 1 to 50 of 274,815 entries Previous Next" at bounding box center [626, 413] width 956 height 14
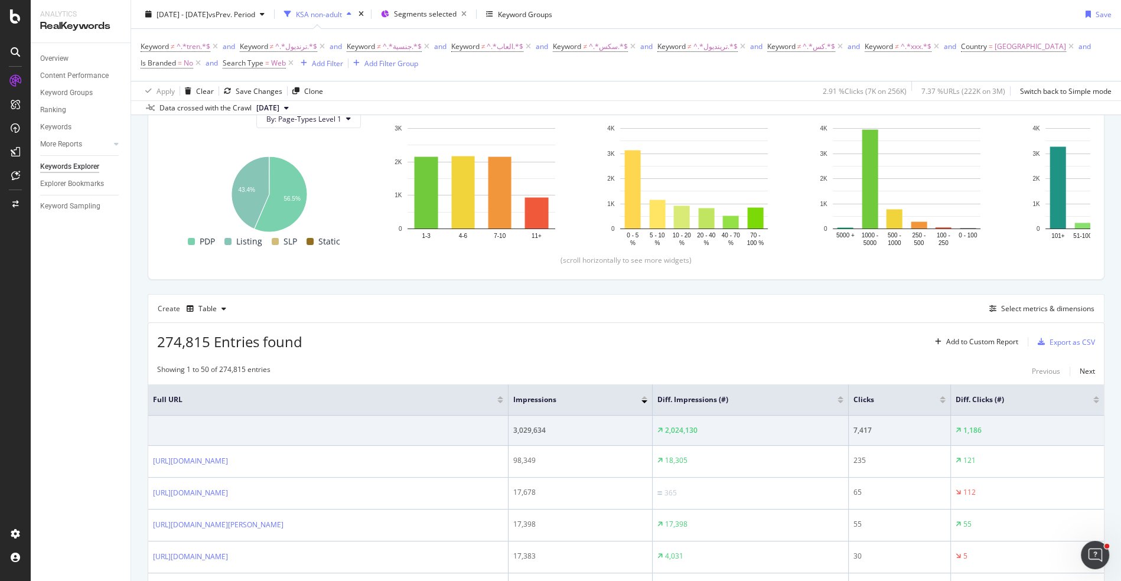
scroll to position [163, 0]
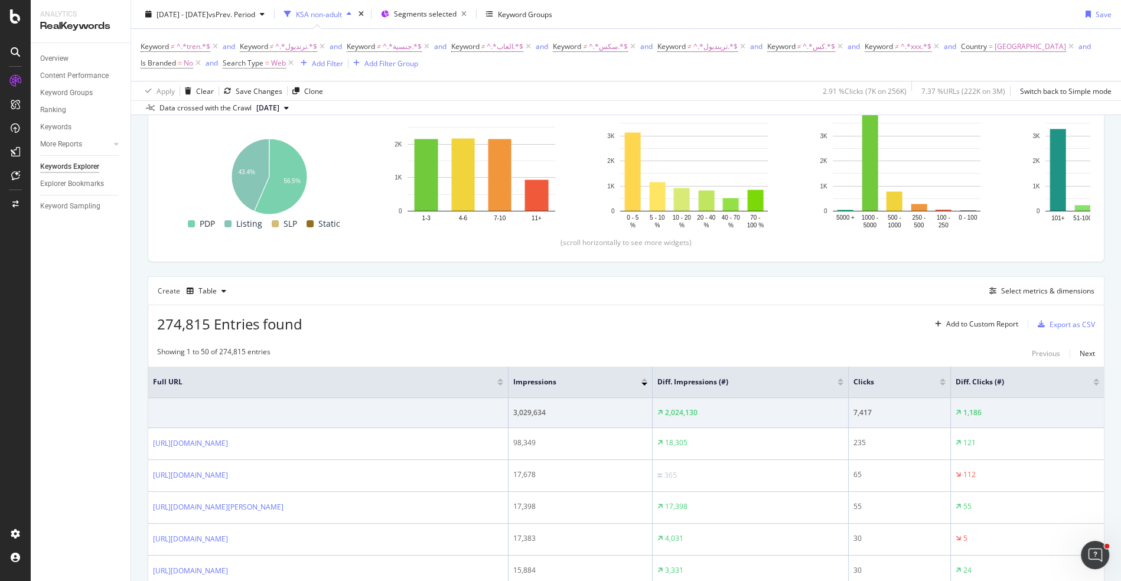
click at [843, 383] on div at bounding box center [840, 384] width 6 height 3
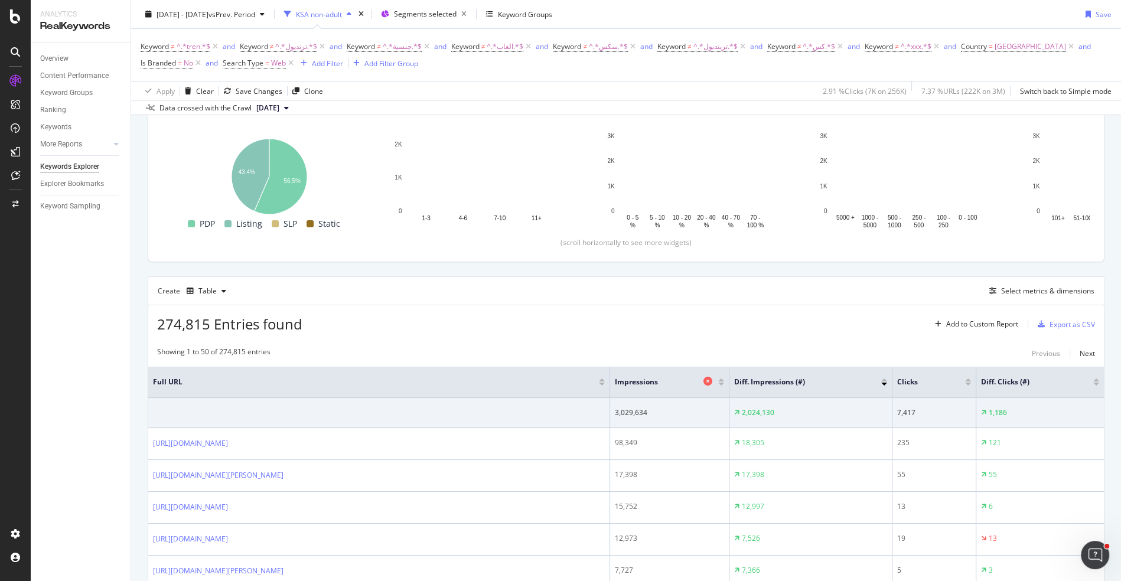
scroll to position [219, 0]
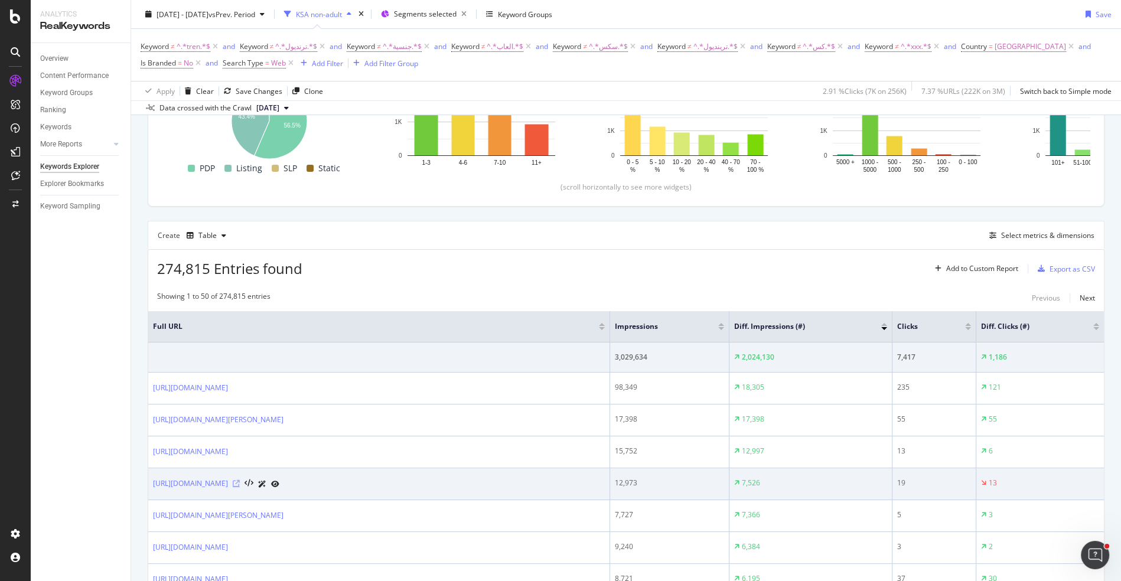
click at [240, 480] on icon at bounding box center [236, 483] width 7 height 7
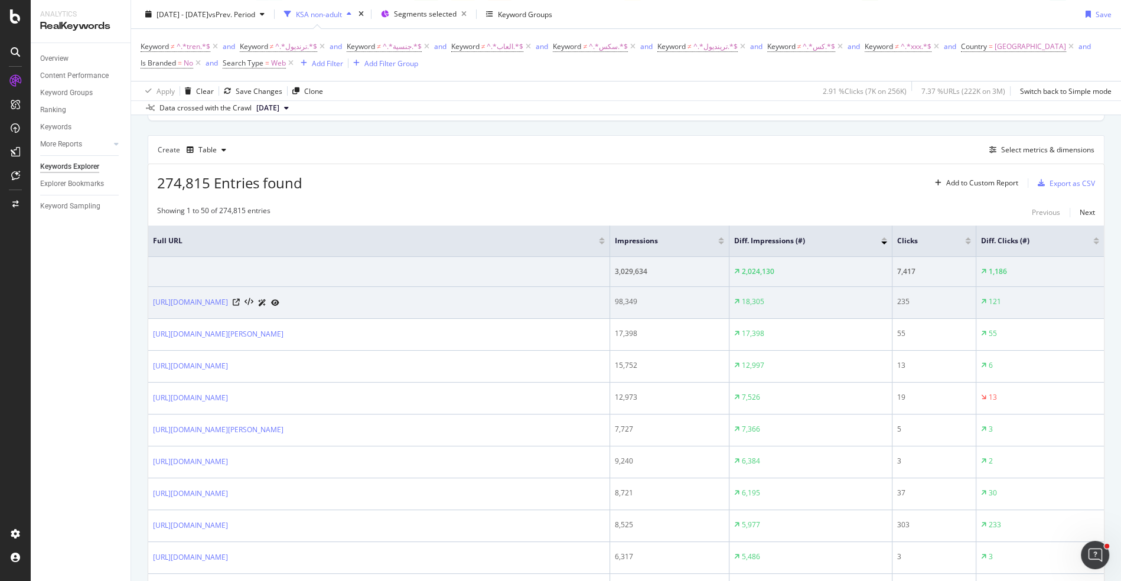
scroll to position [307, 0]
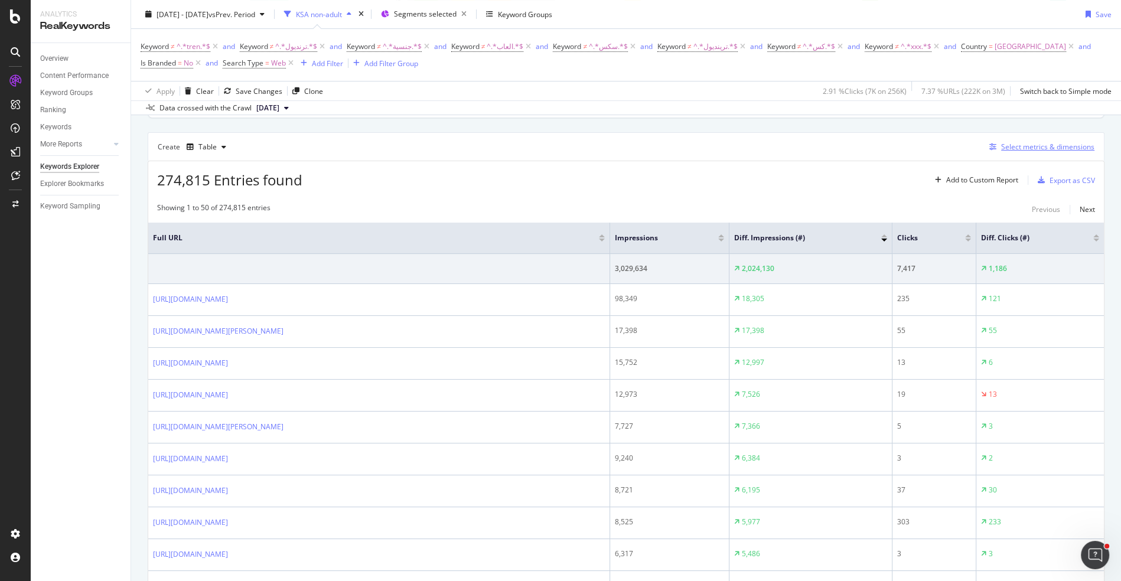
click at [990, 149] on div "Select metrics & dimensions" at bounding box center [1039, 147] width 110 height 13
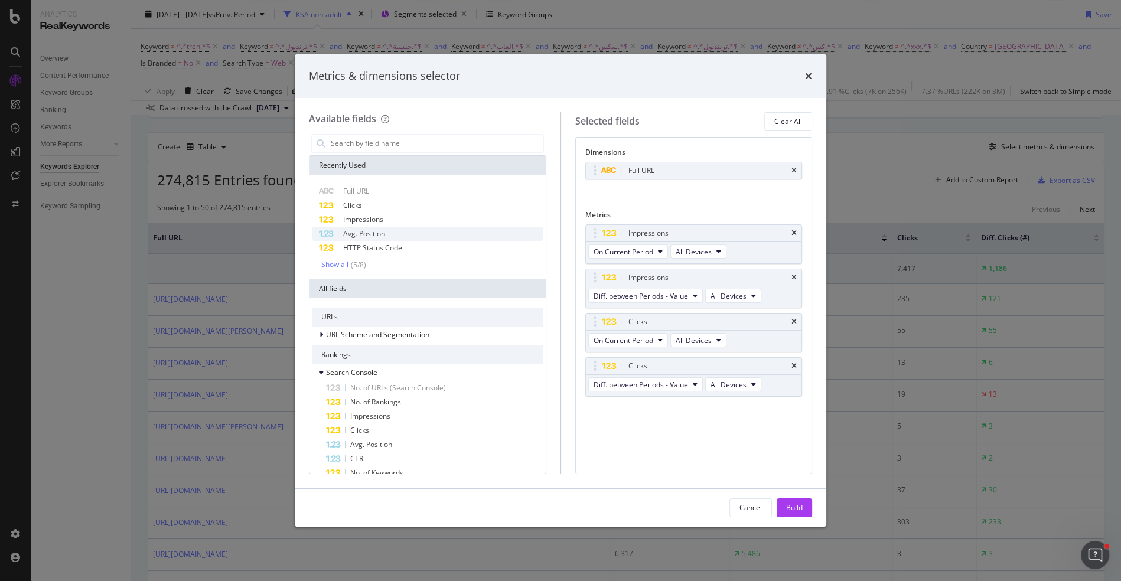
click at [418, 228] on div "Avg. Position" at bounding box center [427, 234] width 231 height 14
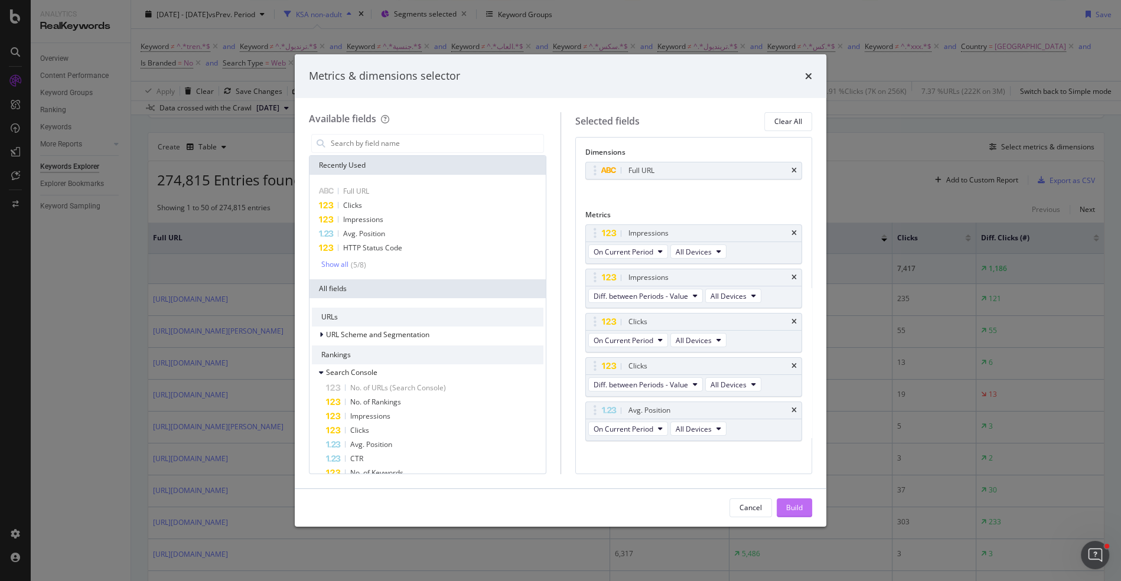
click at [788, 514] on div "Build" at bounding box center [794, 508] width 17 height 18
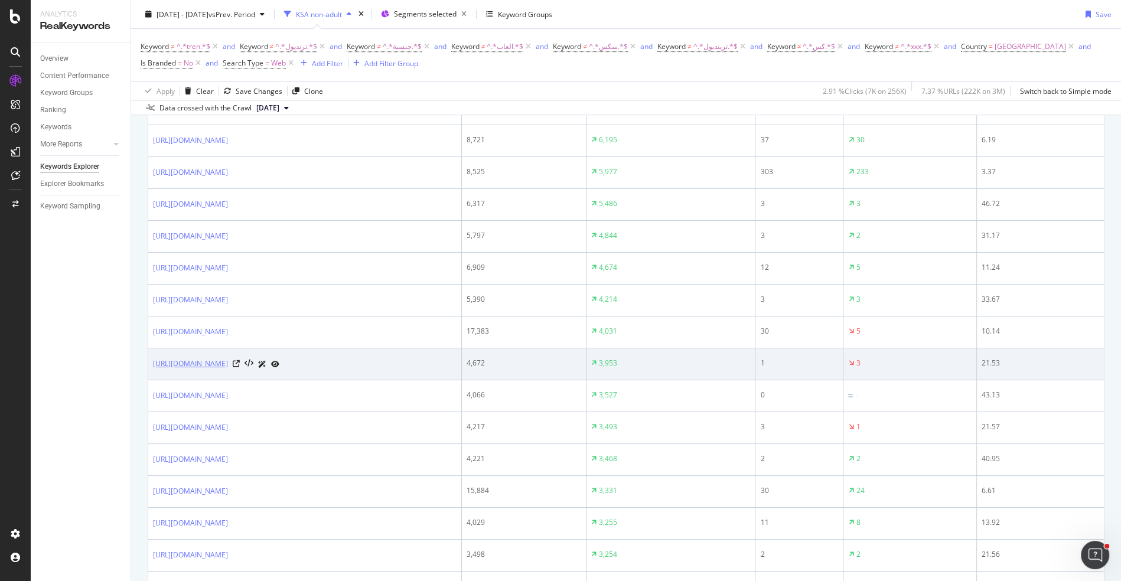
scroll to position [273, 0]
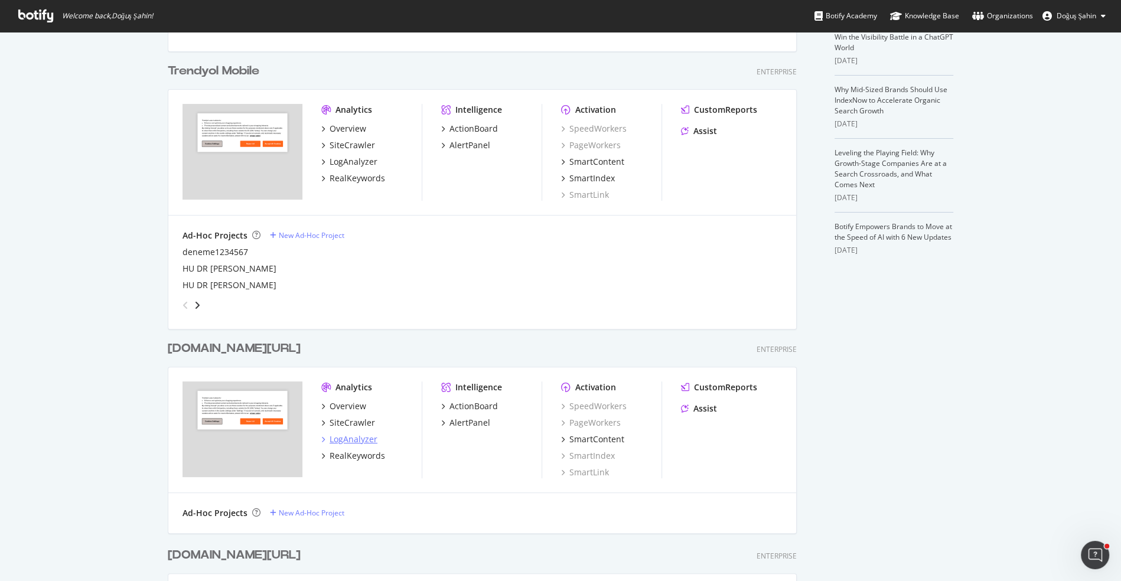
scroll to position [586, 0]
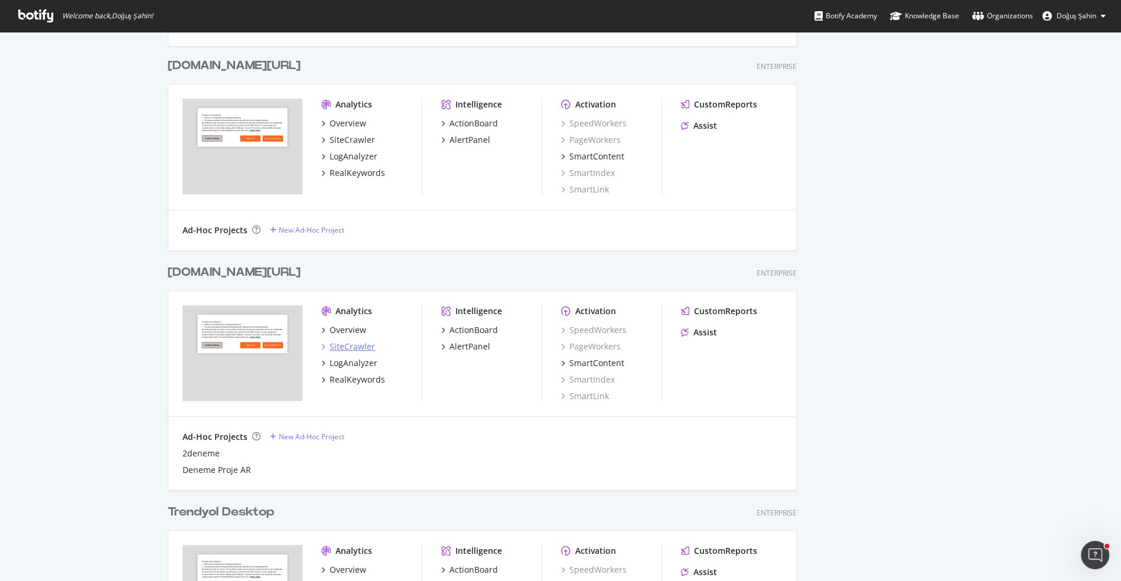
click at [361, 348] on div "SiteCrawler" at bounding box center [352, 347] width 45 height 12
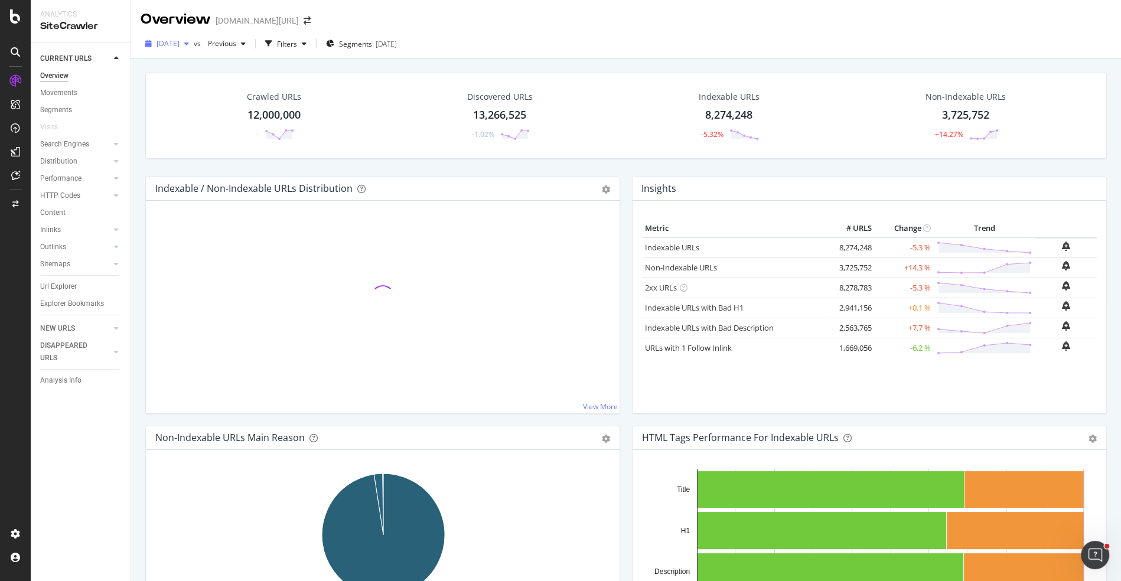
click at [189, 50] on div "[DATE]" at bounding box center [167, 44] width 53 height 18
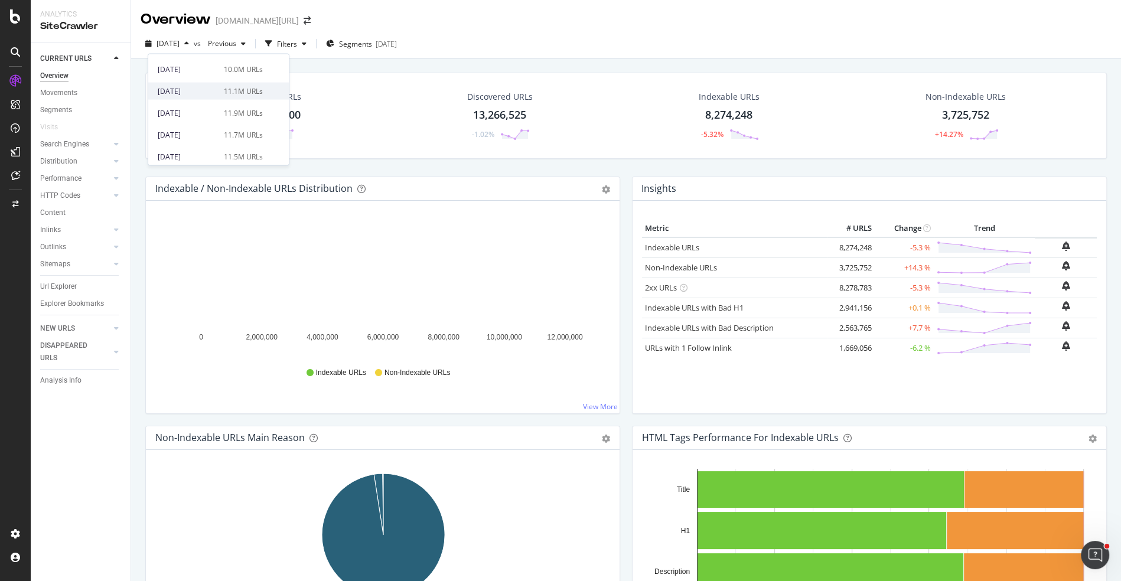
scroll to position [63, 0]
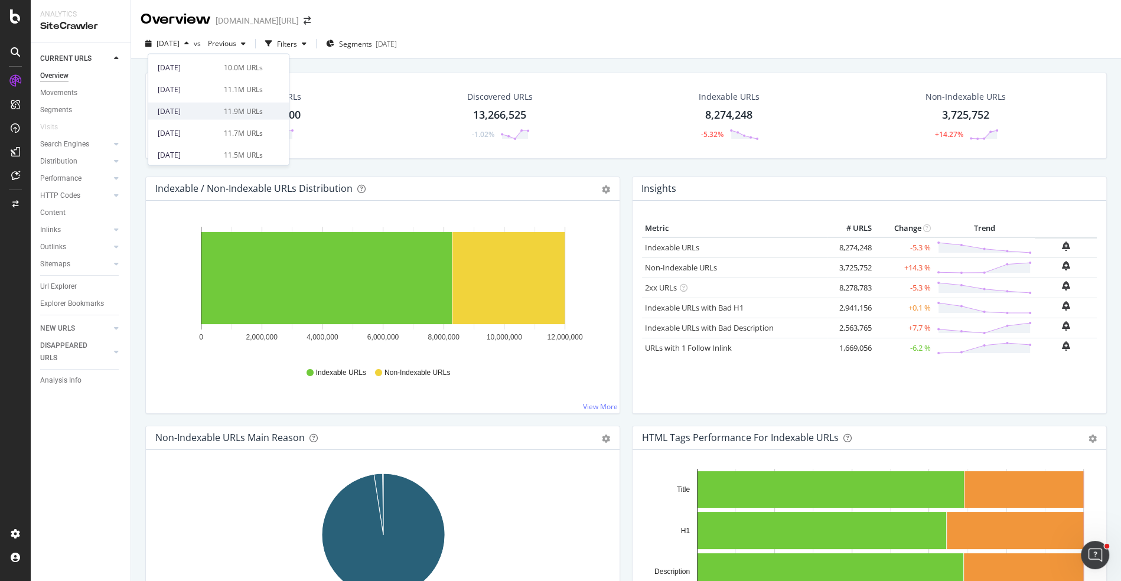
click at [213, 118] on div "[DATE] 11.9M URLs" at bounding box center [218, 111] width 141 height 17
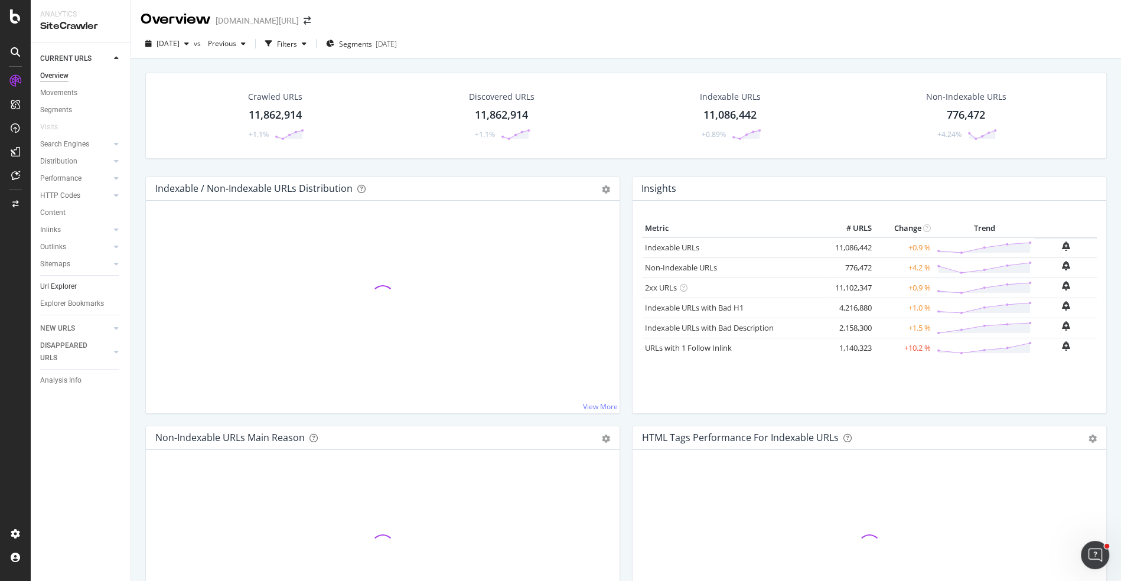
click at [80, 283] on link "Url Explorer" at bounding box center [81, 287] width 82 height 12
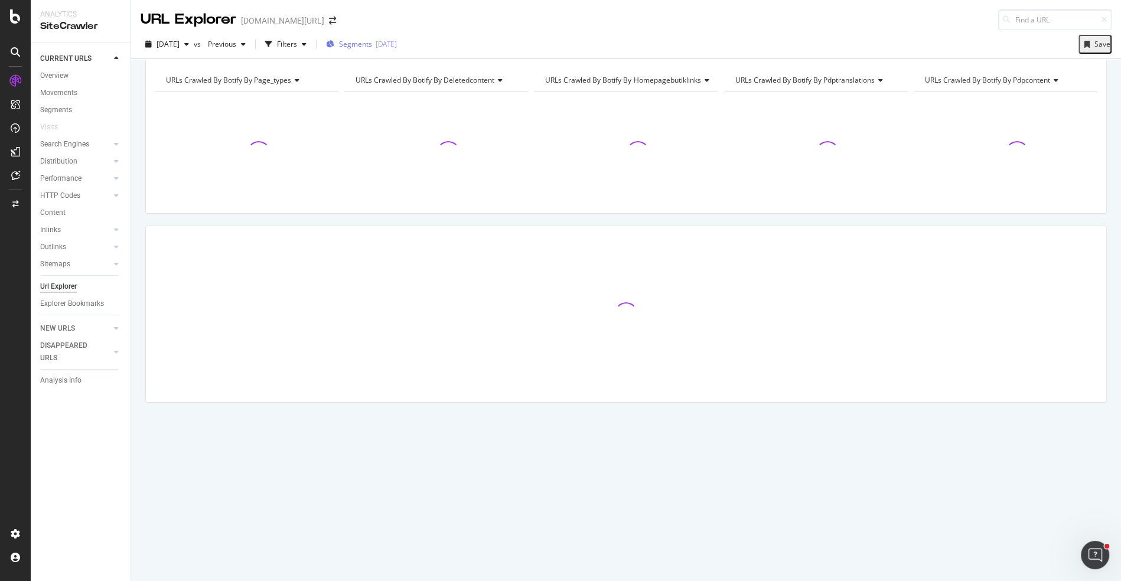
click at [359, 53] on div "Segments [DATE]" at bounding box center [361, 44] width 71 height 18
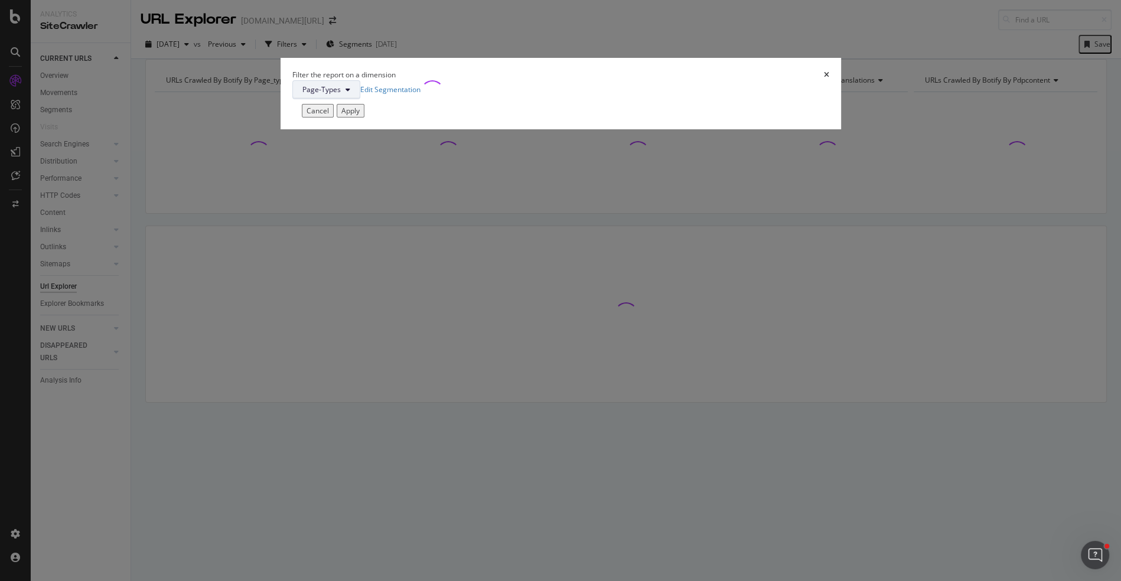
click at [360, 99] on button "Page-Types" at bounding box center [326, 89] width 68 height 19
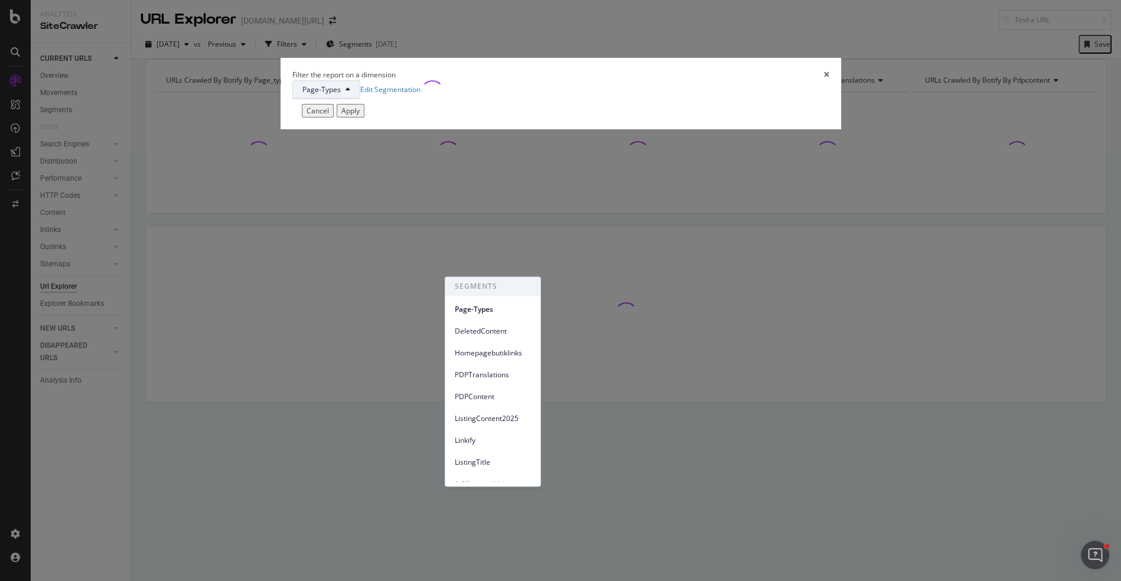
click at [491, 301] on div "Page-Types" at bounding box center [492, 309] width 95 height 17
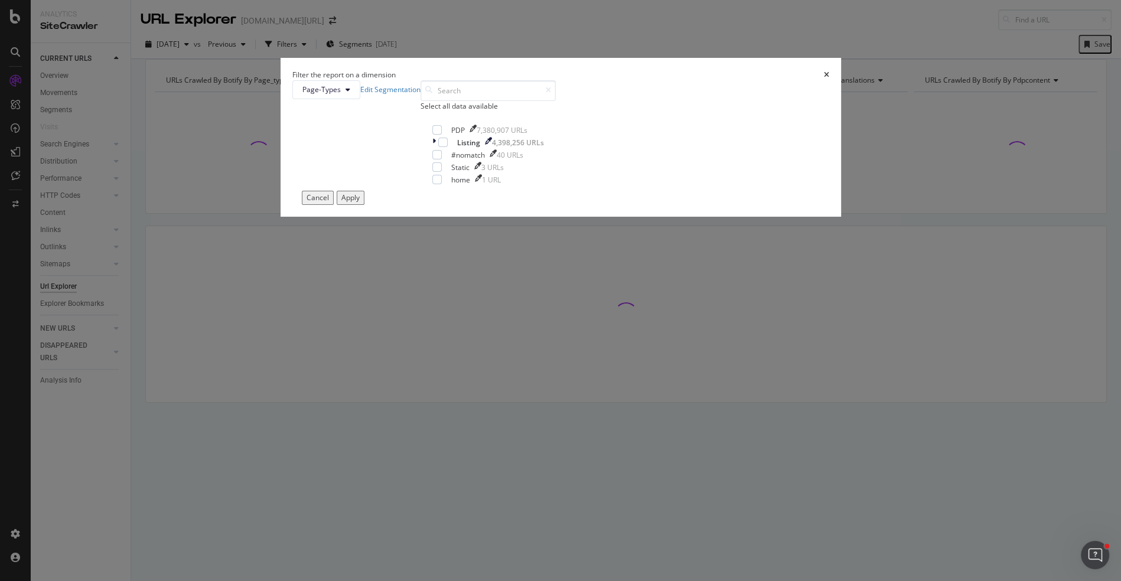
click at [309, 55] on div "Filter the report on a dimension Page-Types Edit Segmentation Select all data a…" at bounding box center [560, 290] width 1121 height 581
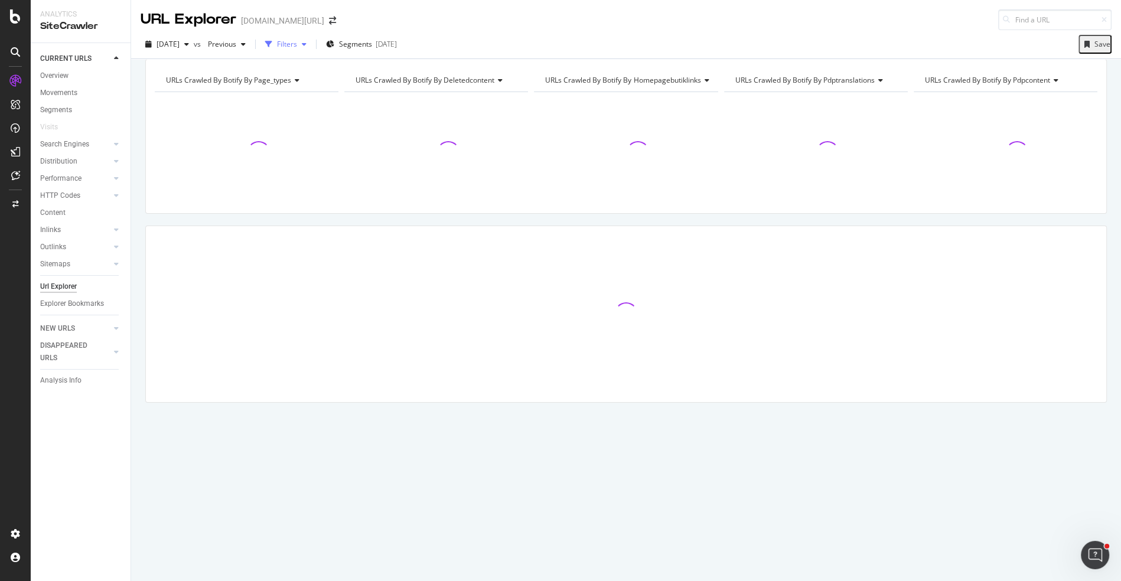
click at [305, 49] on div "Filters" at bounding box center [285, 44] width 51 height 18
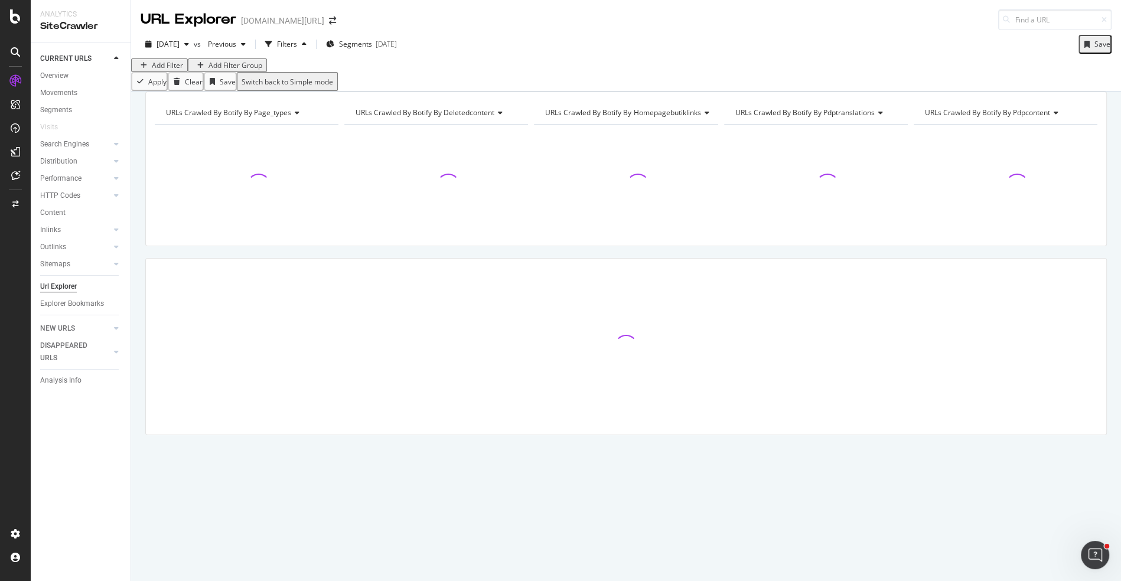
click at [169, 70] on div "Add Filter" at bounding box center [167, 65] width 31 height 10
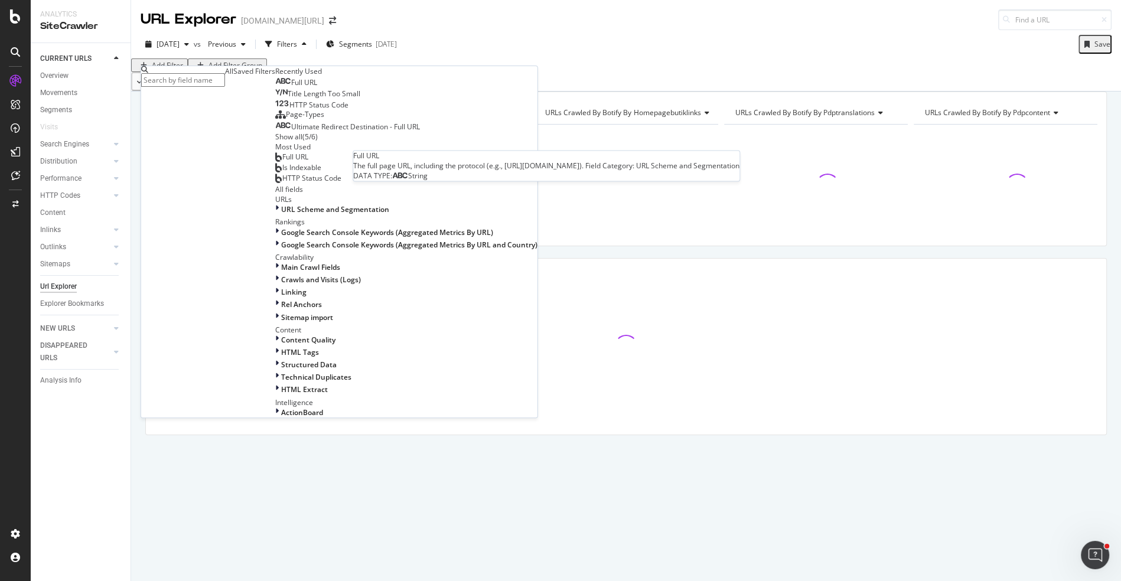
click at [291, 87] on span "Full URL" at bounding box center [304, 82] width 26 height 10
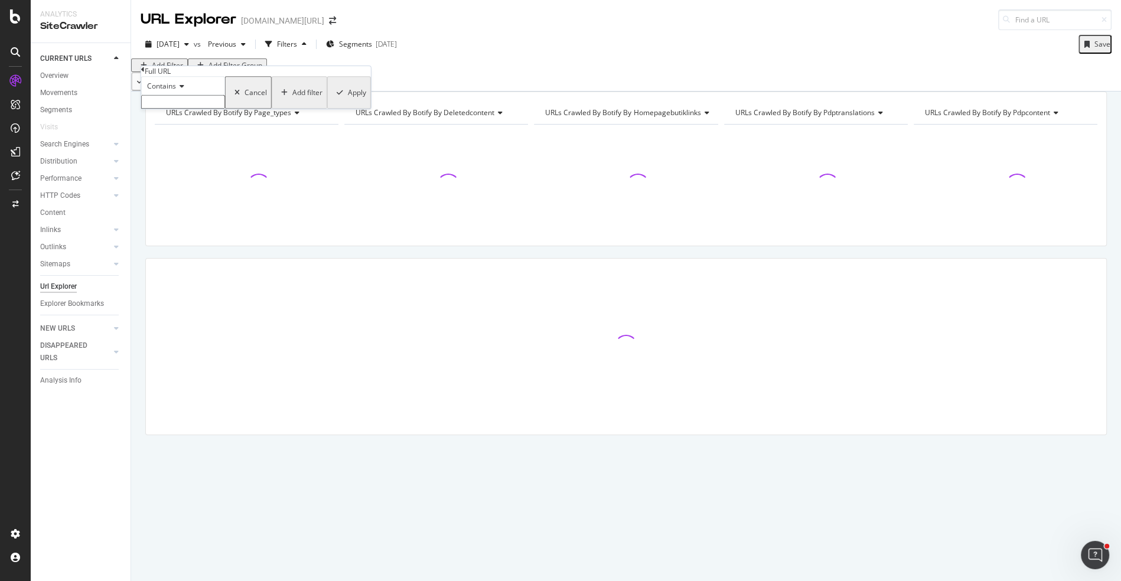
click at [191, 109] on input "text" at bounding box center [183, 102] width 84 height 14
type input "-x-"
click at [348, 101] on div "Apply" at bounding box center [357, 96] width 18 height 10
